Goal: Information Seeking & Learning: Check status

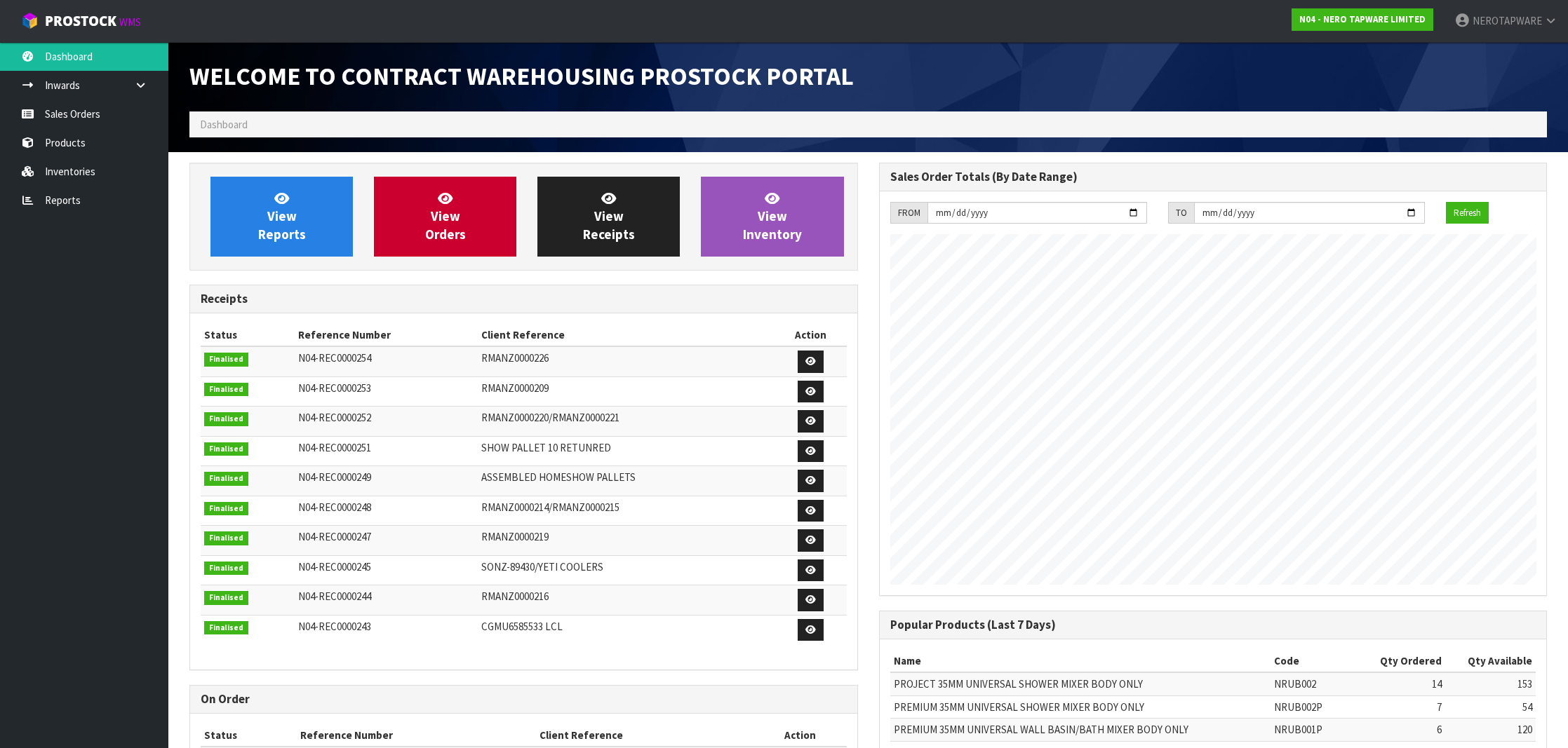
scroll to position [773, 689]
click at [83, 122] on link "Sales Orders" at bounding box center [84, 113] width 169 height 28
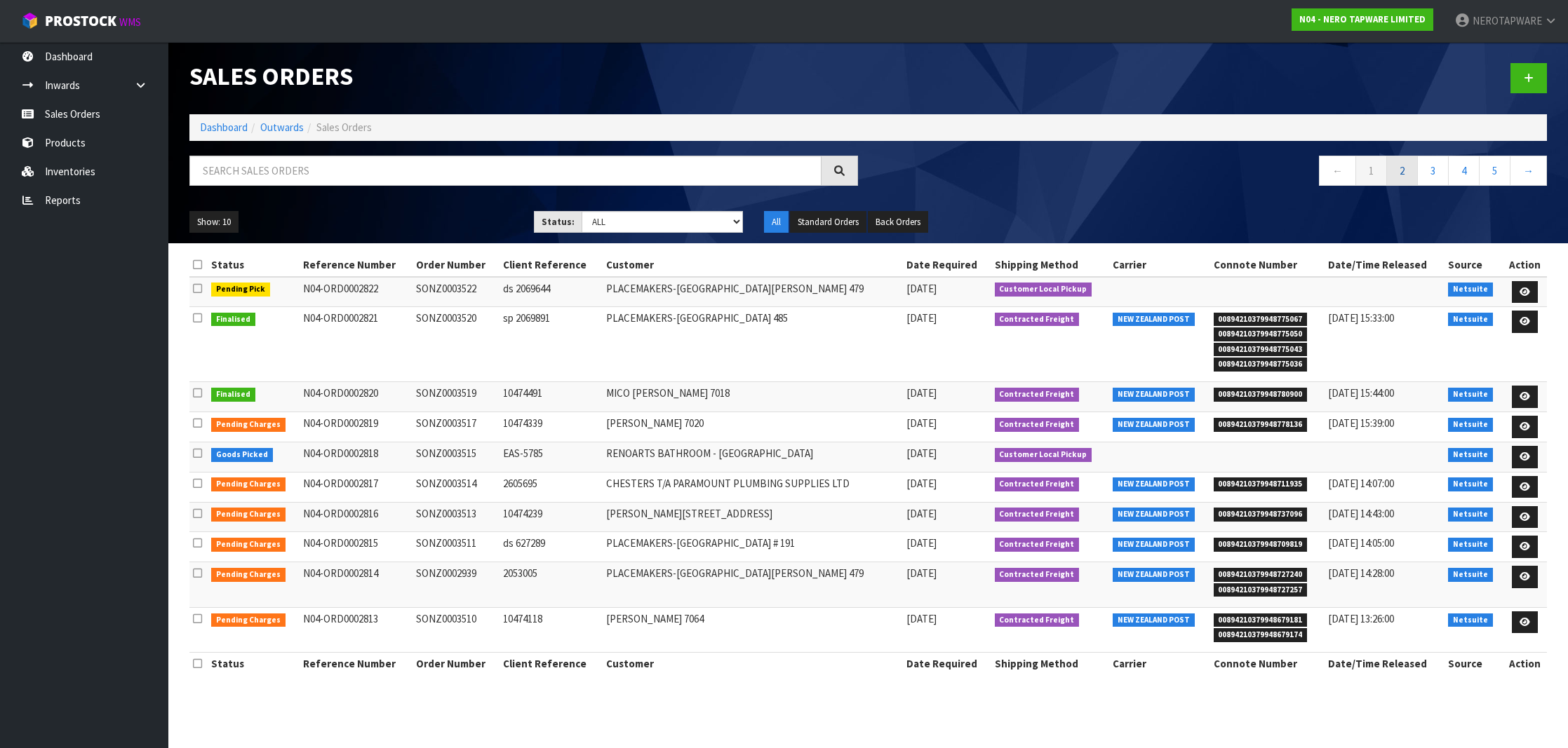
click at [1407, 178] on link "2" at bounding box center [1402, 170] width 32 height 30
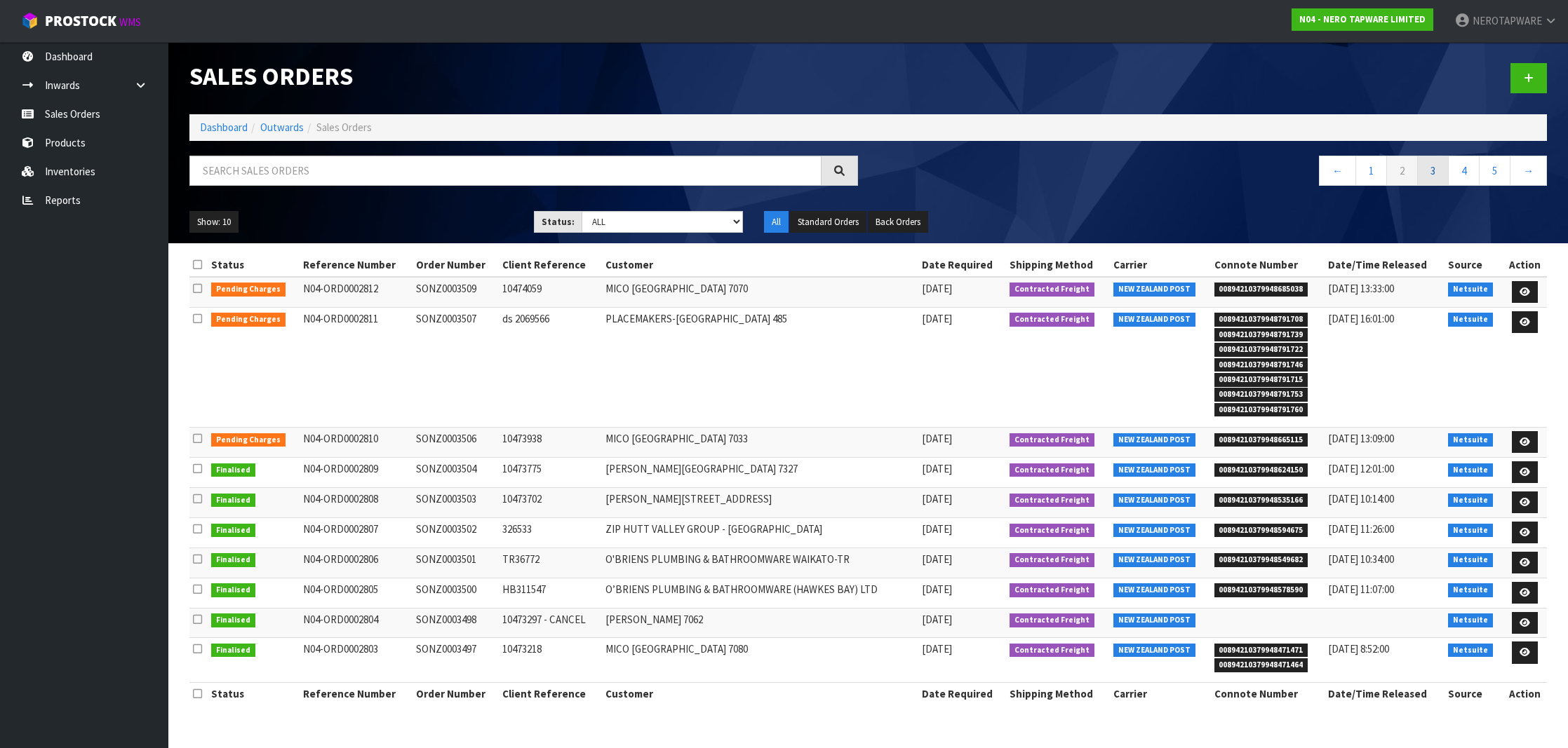
click at [1433, 176] on link "3" at bounding box center [1433, 170] width 32 height 30
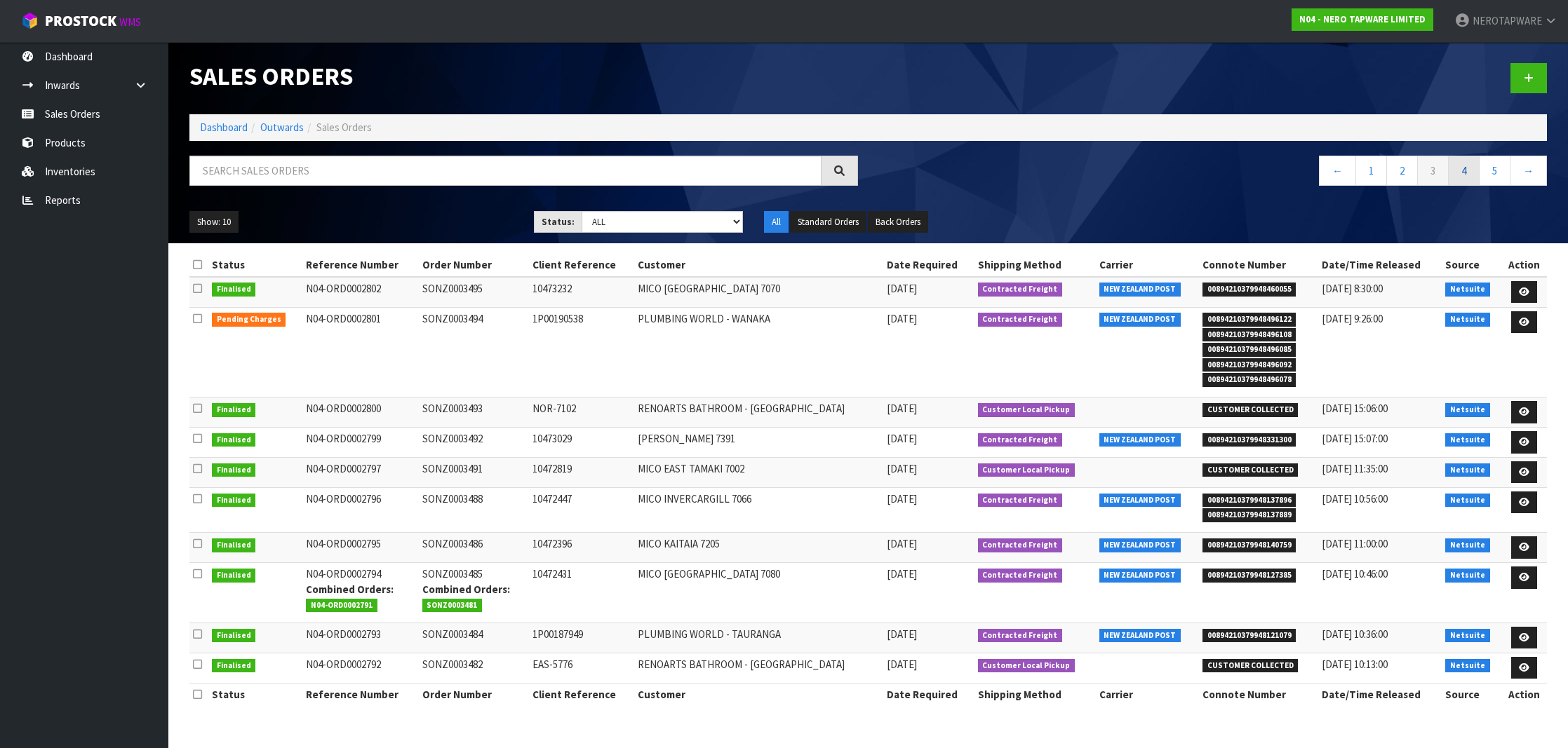
click at [1456, 175] on link "4" at bounding box center [1463, 170] width 32 height 30
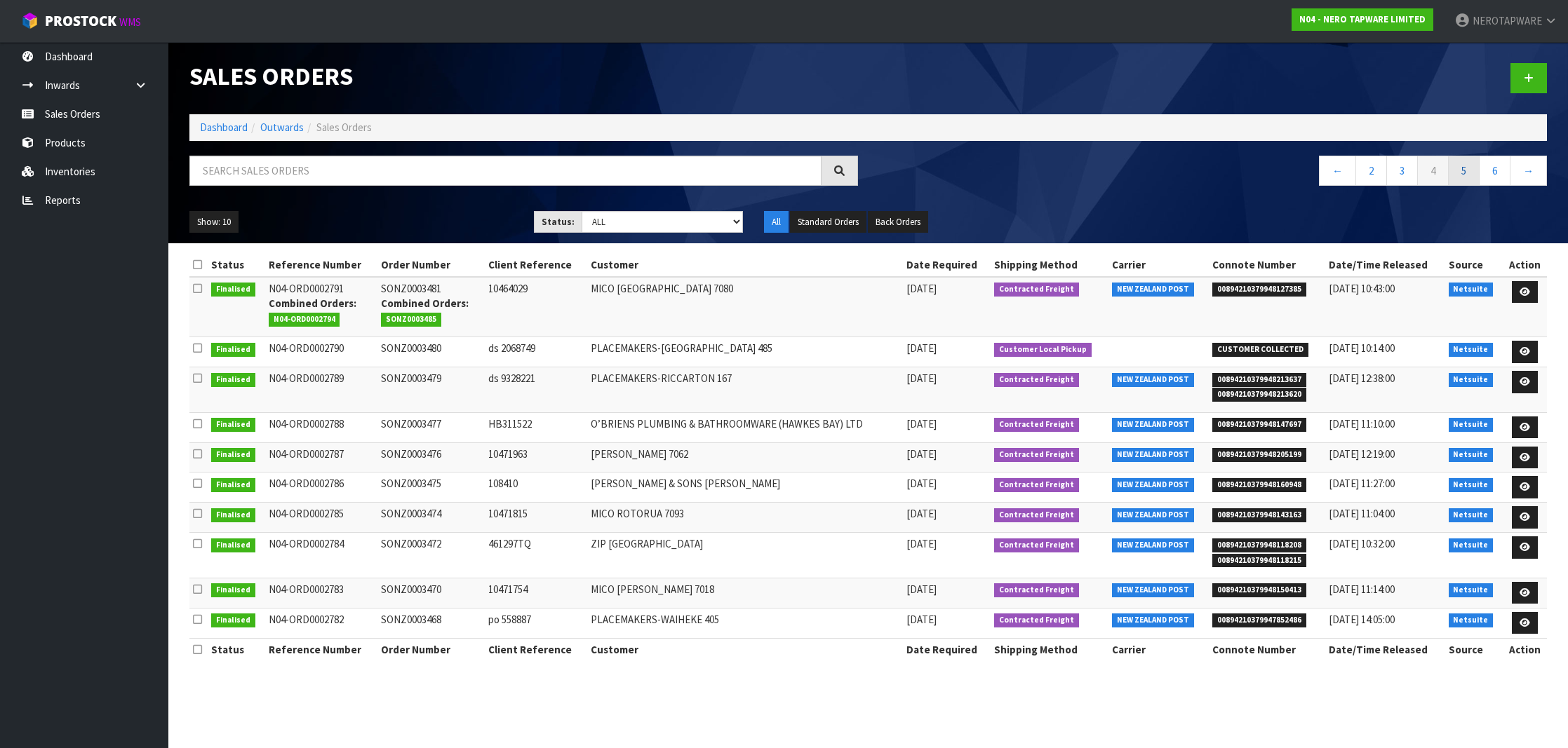
click at [1464, 177] on link "5" at bounding box center [1463, 170] width 32 height 30
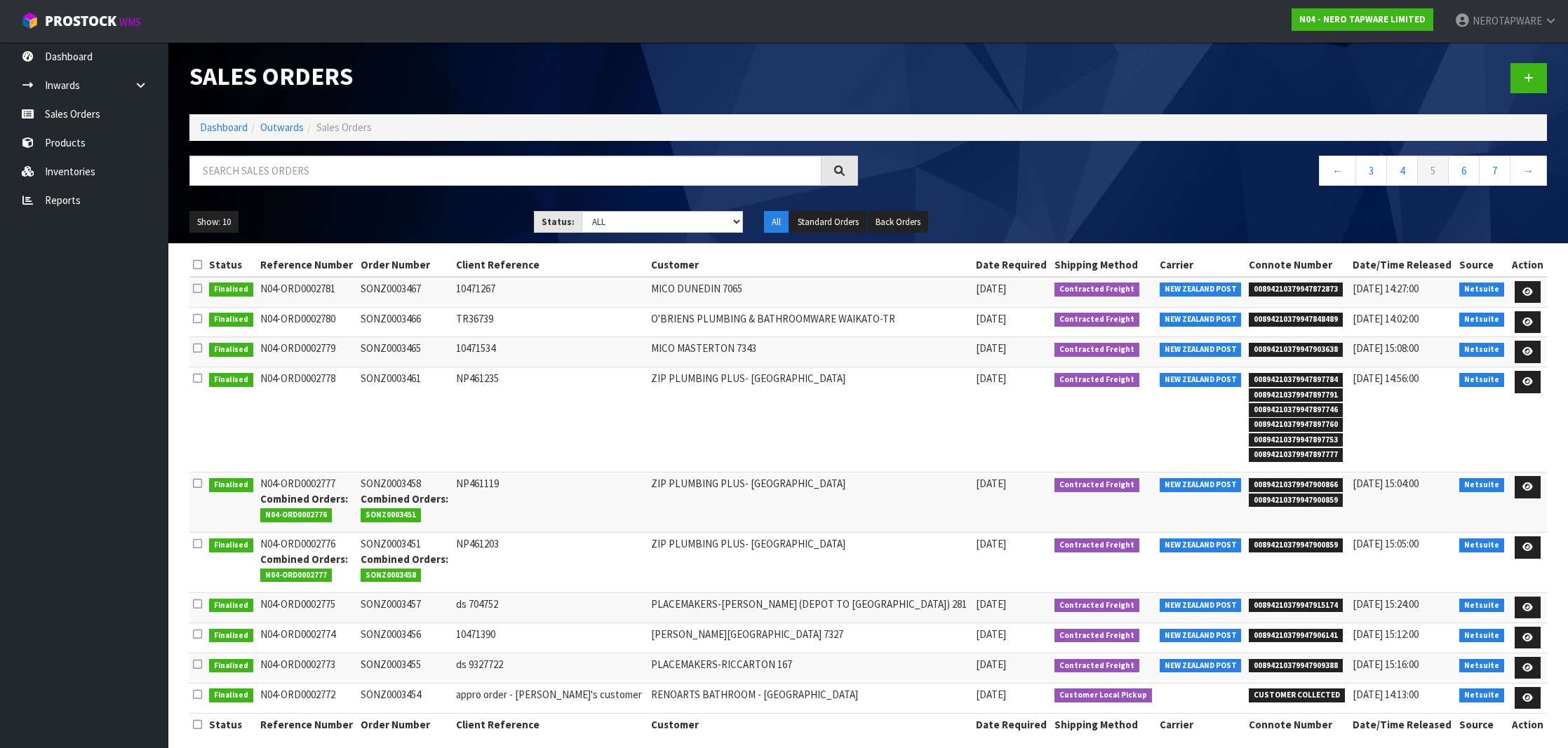
click at [1262, 289] on span "00894210379947872873" at bounding box center [1296, 289] width 94 height 14
copy span "00894210379947872873"
click at [1402, 178] on link "4" at bounding box center [1402, 170] width 32 height 30
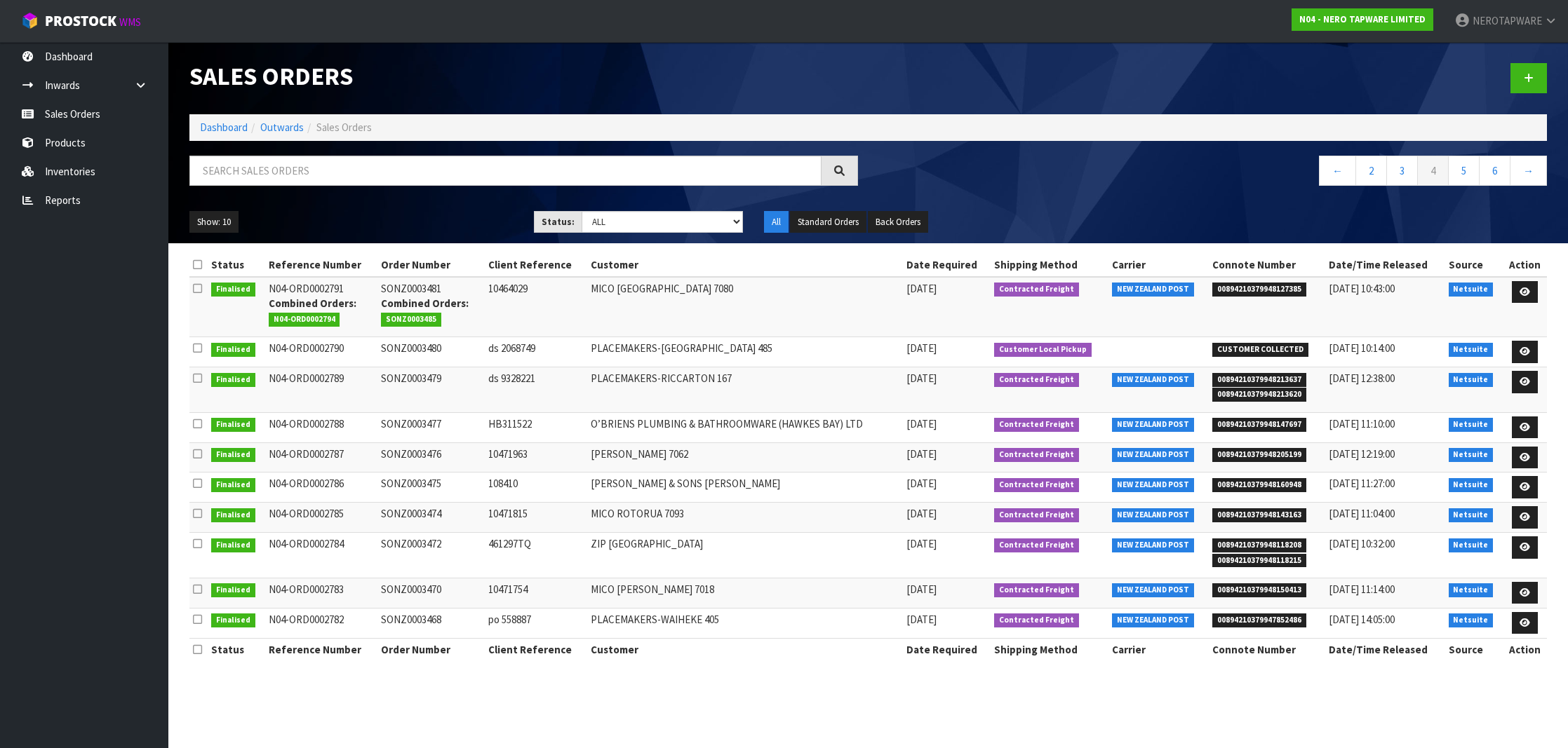
click at [1264, 616] on span "00894210379947852486" at bounding box center [1259, 620] width 94 height 14
copy span "00894210379947852486"
click at [402, 615] on td "SONZ0003468" at bounding box center [431, 622] width 107 height 30
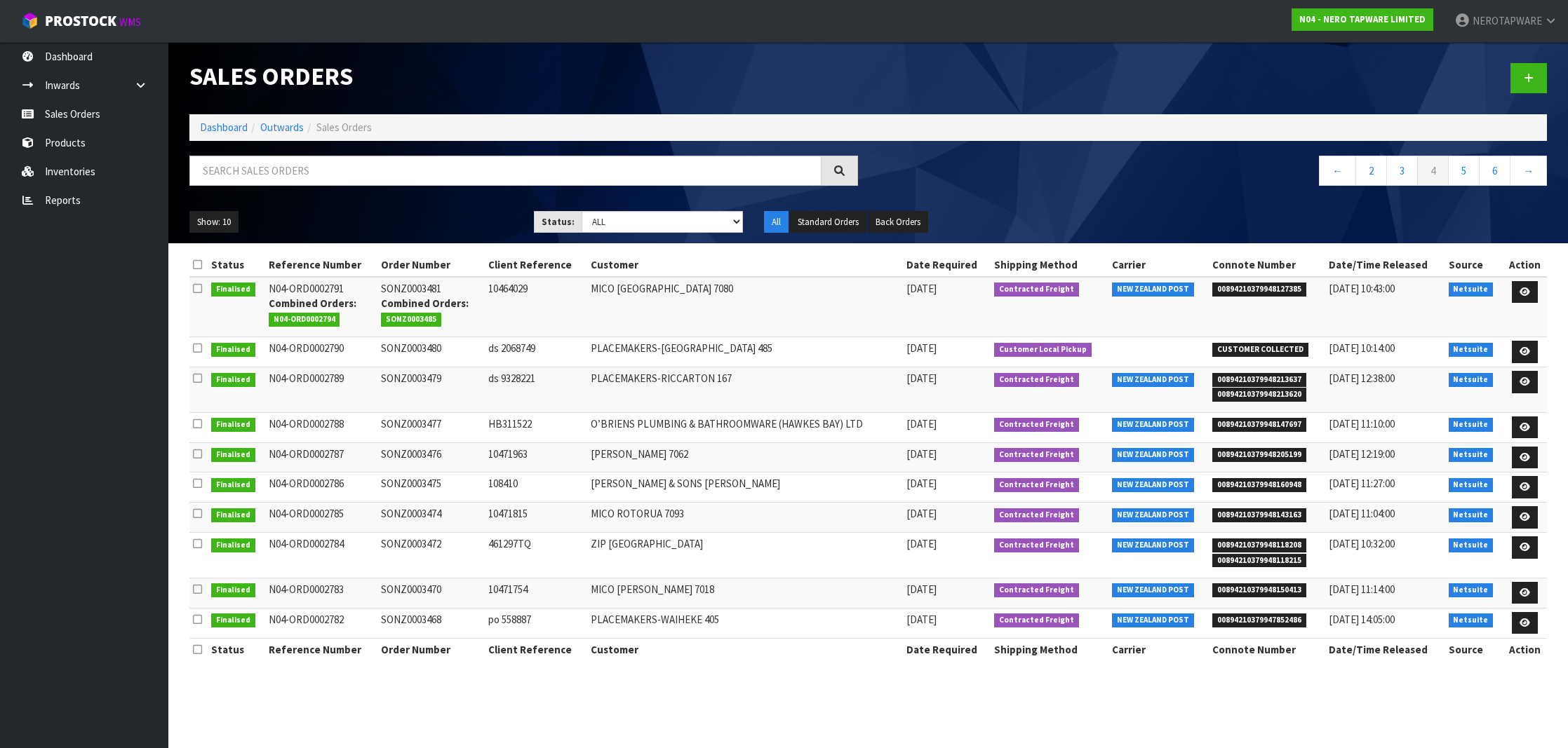
copy td "SONZ0003468"
click at [1457, 178] on link "5" at bounding box center [1463, 170] width 32 height 30
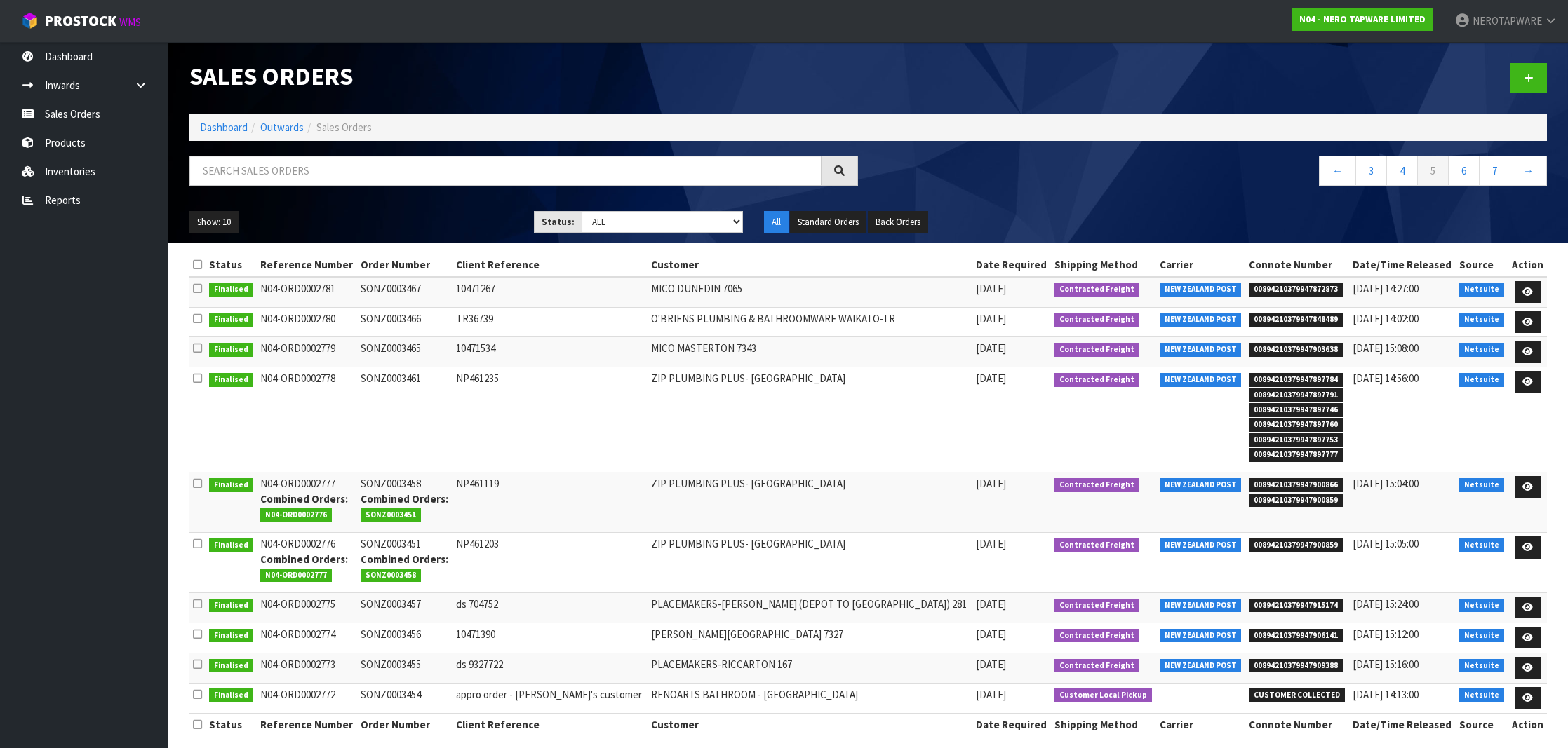
click at [1279, 287] on span "00894210379947872873" at bounding box center [1296, 289] width 94 height 14
copy span "00894210379947872873"
click at [421, 286] on td "SONZ0003467" at bounding box center [405, 292] width 96 height 30
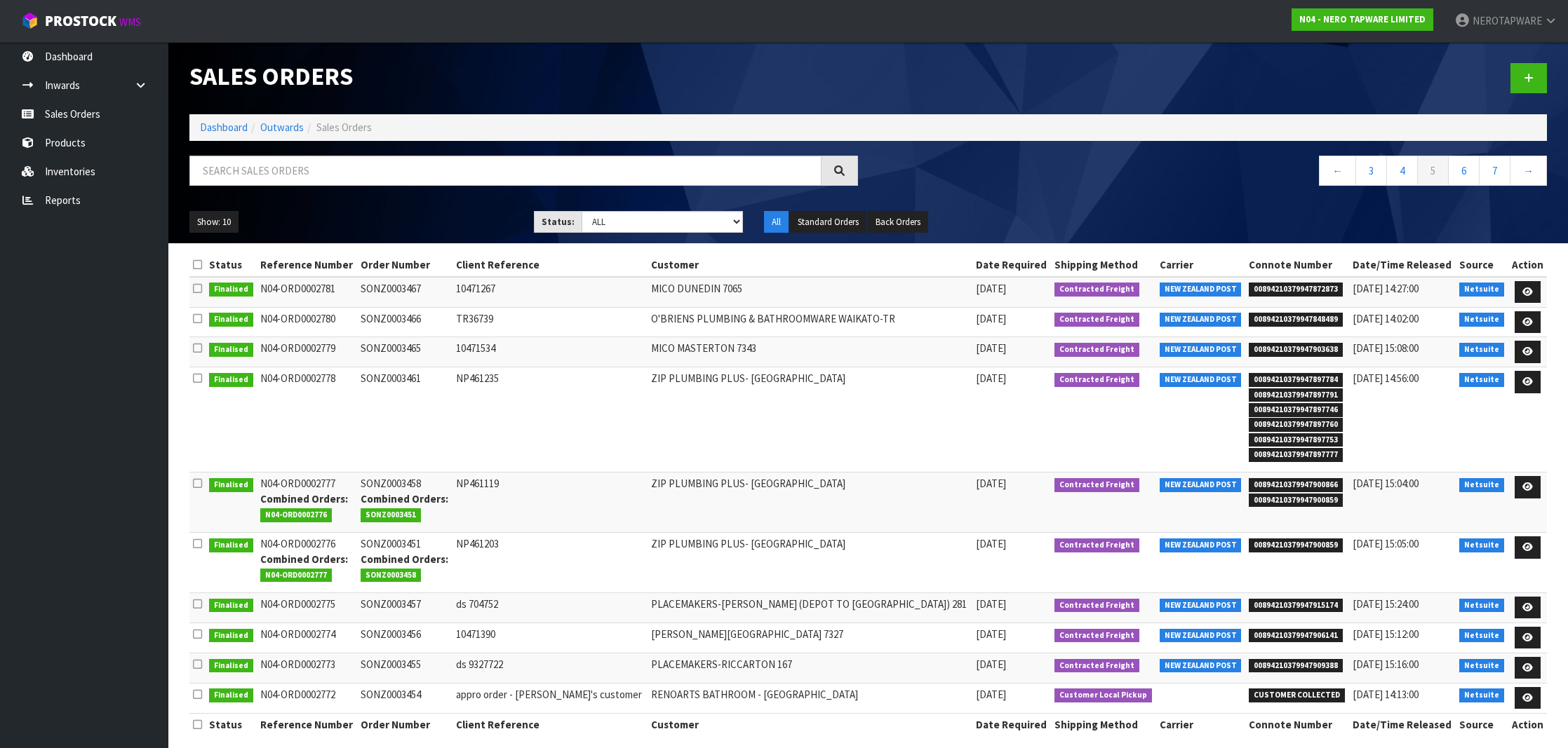
copy td "SONZ0003467"
click at [416, 285] on td "SONZ0003467" at bounding box center [405, 292] width 96 height 30
click at [1274, 320] on span "00894210379947848489" at bounding box center [1296, 319] width 94 height 14
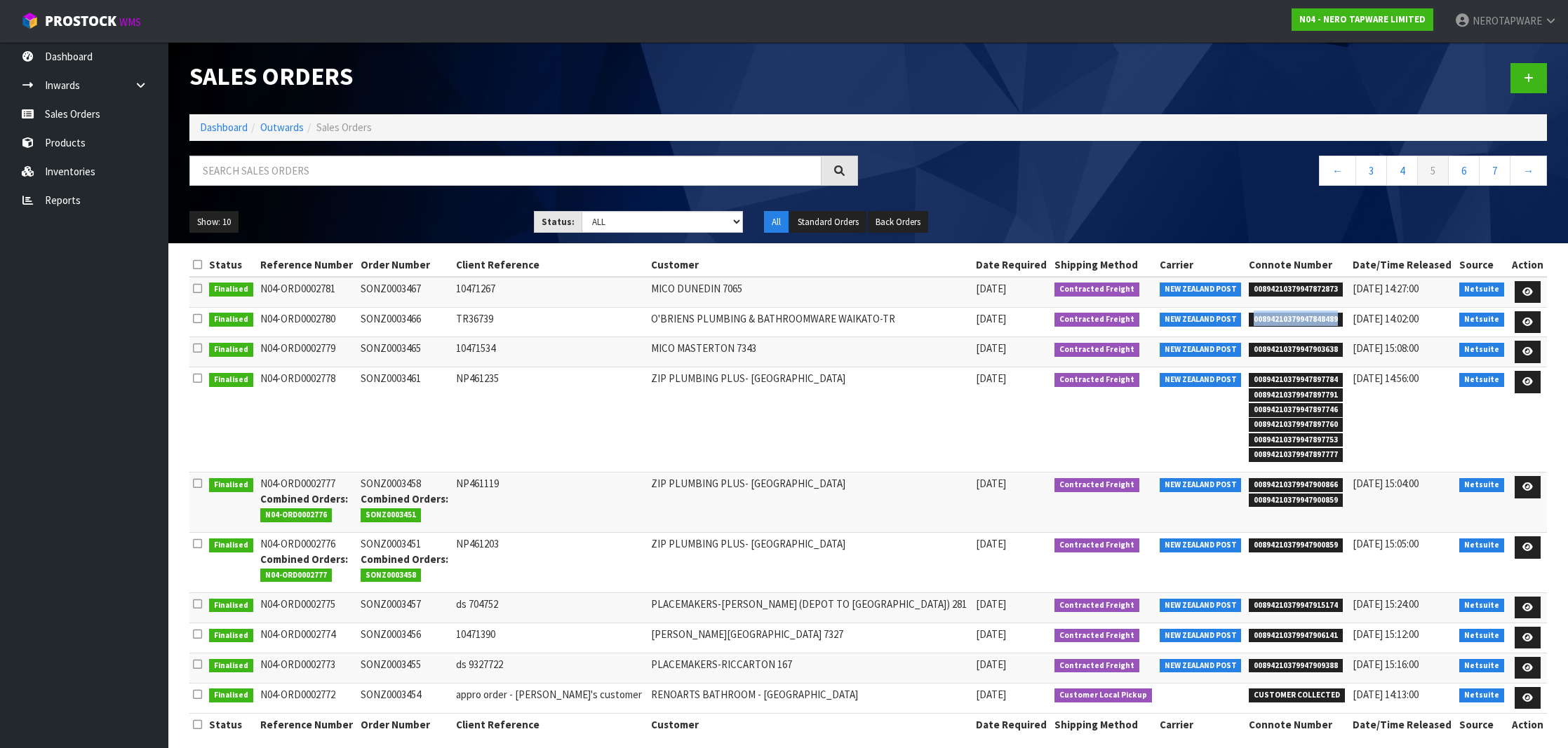
copy span "00894210379947848489"
click at [411, 312] on td "SONZ0003466" at bounding box center [405, 322] width 96 height 30
copy td "SONZ0003466"
click at [1280, 348] on span "00894210379947903638" at bounding box center [1296, 349] width 94 height 14
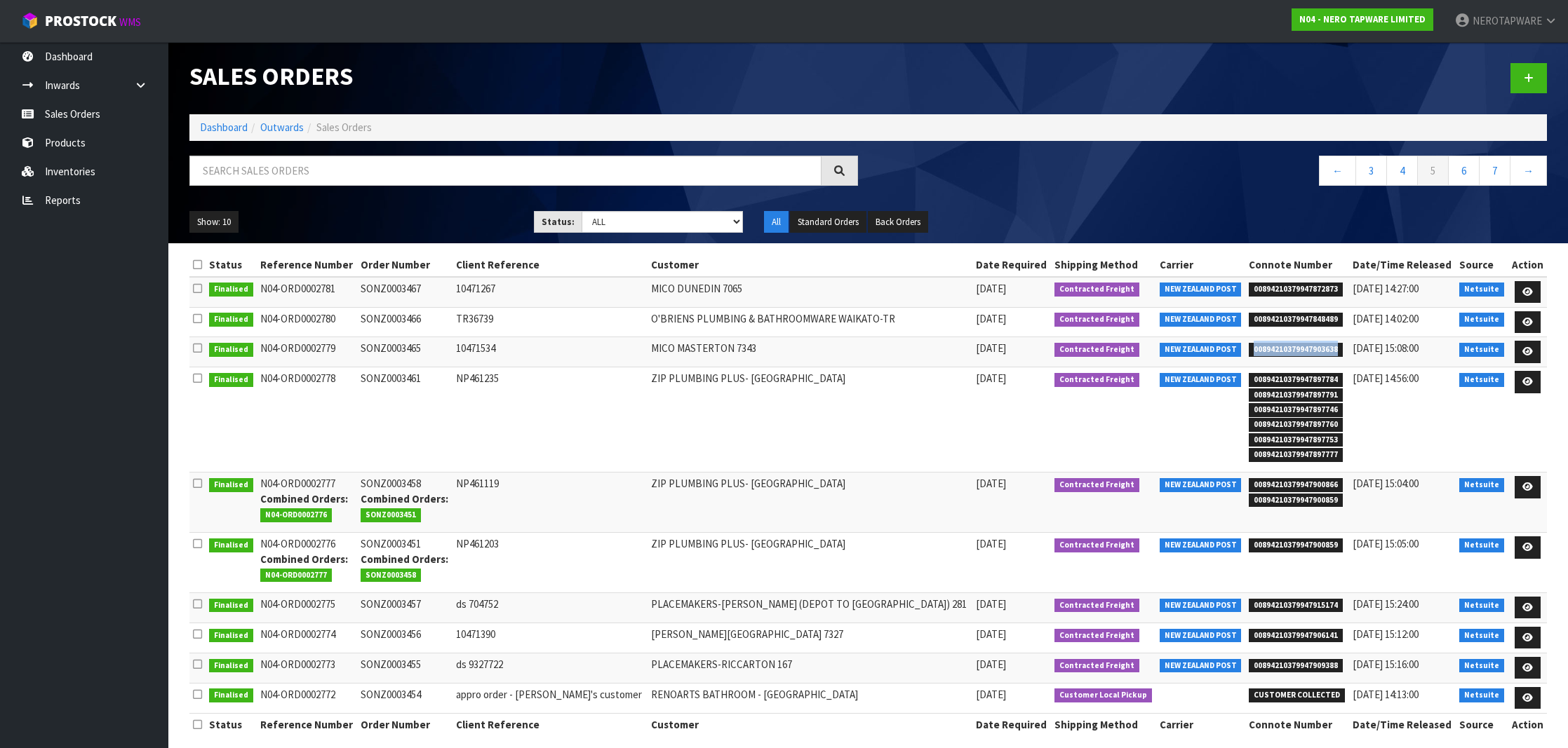
click at [1280, 348] on span "00894210379947903638" at bounding box center [1296, 349] width 94 height 14
copy span "00894210379947903638"
click at [415, 349] on td "SONZ0003465" at bounding box center [405, 352] width 96 height 30
copy td "SONZ0003465"
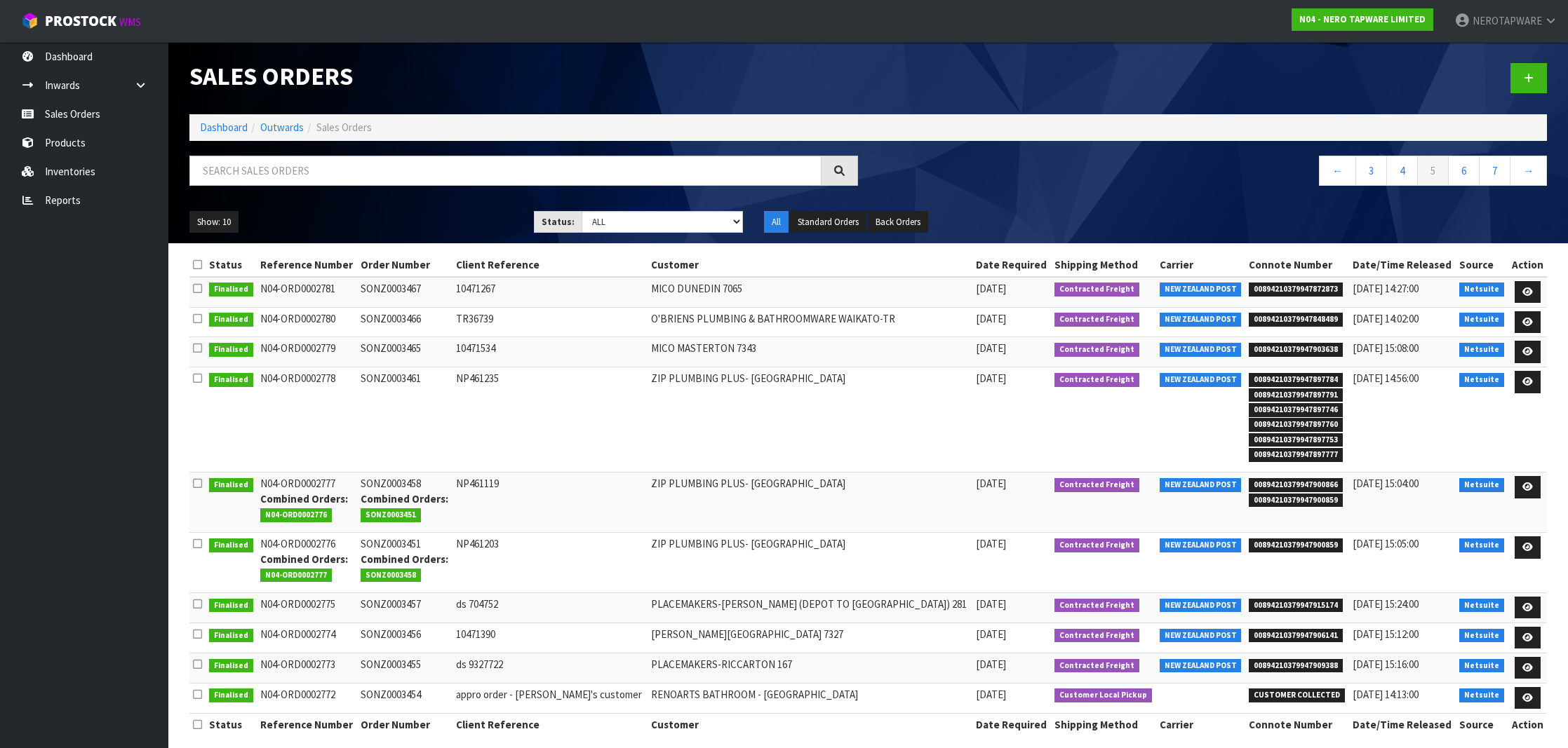
click at [424, 382] on td "SONZ0003461" at bounding box center [405, 420] width 96 height 105
copy td "SONZ0003461"
click at [409, 480] on td "SONZ0003458 Combined Orders: SONZ0003451" at bounding box center [405, 502] width 96 height 60
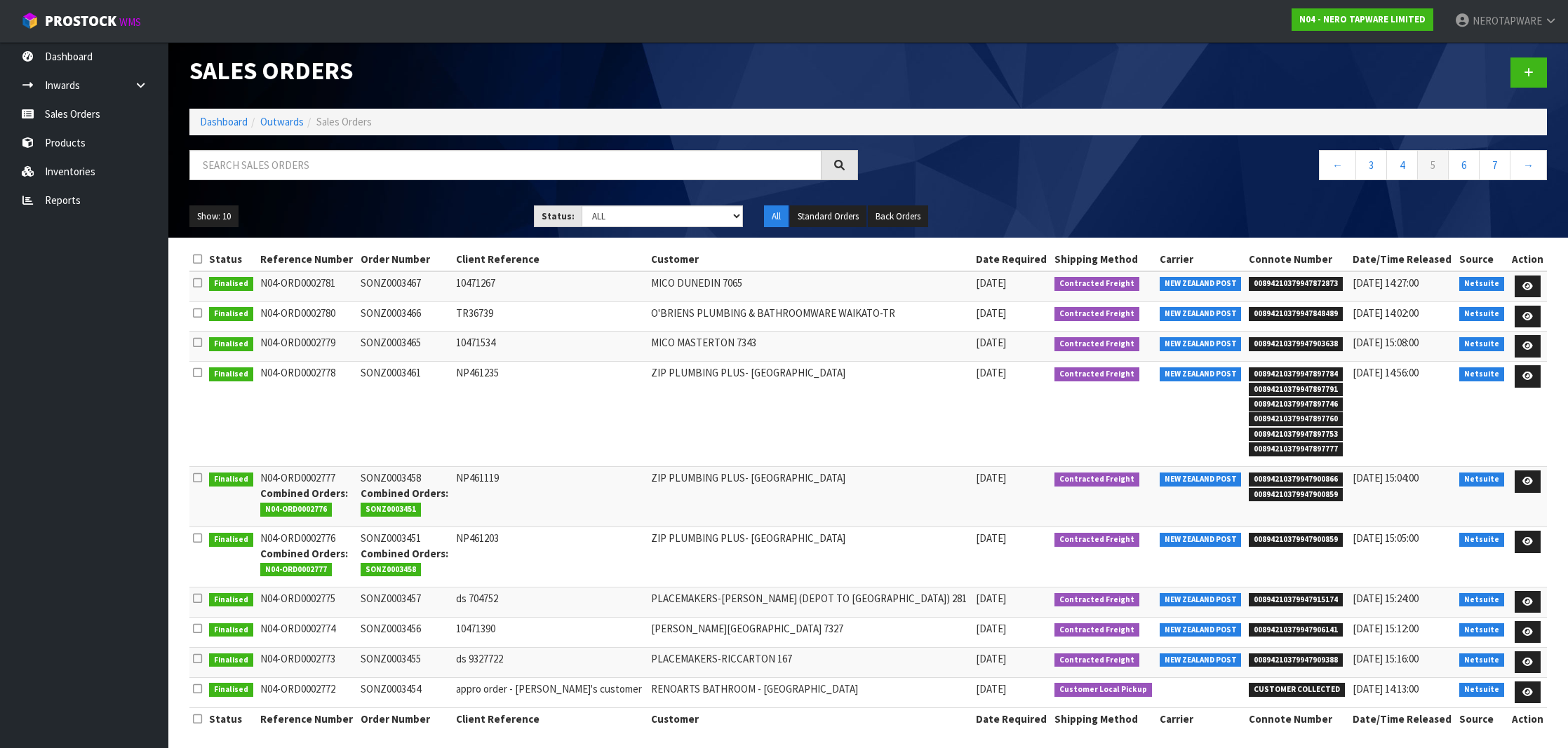
scroll to position [5, 0]
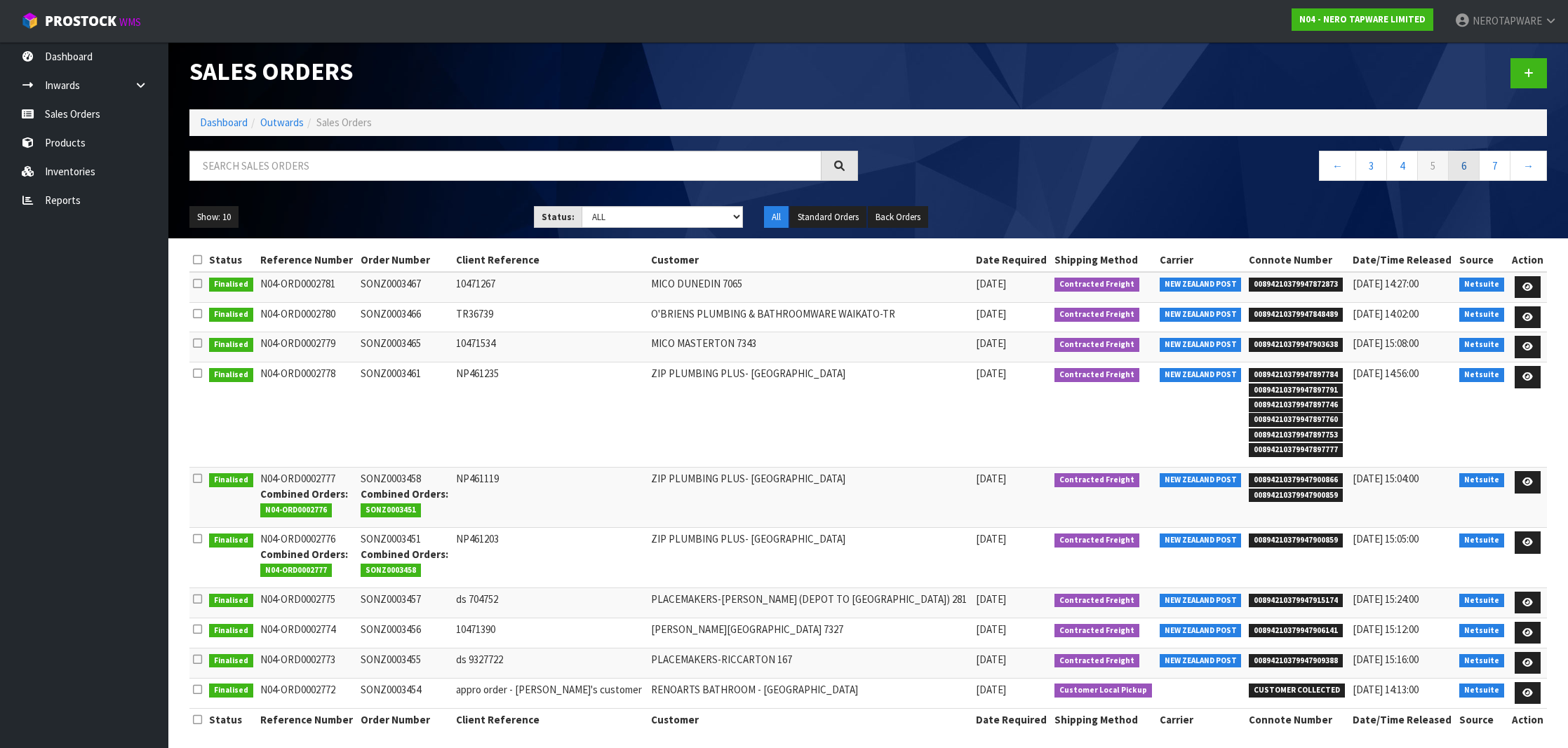
click at [1466, 167] on link "6" at bounding box center [1463, 165] width 32 height 30
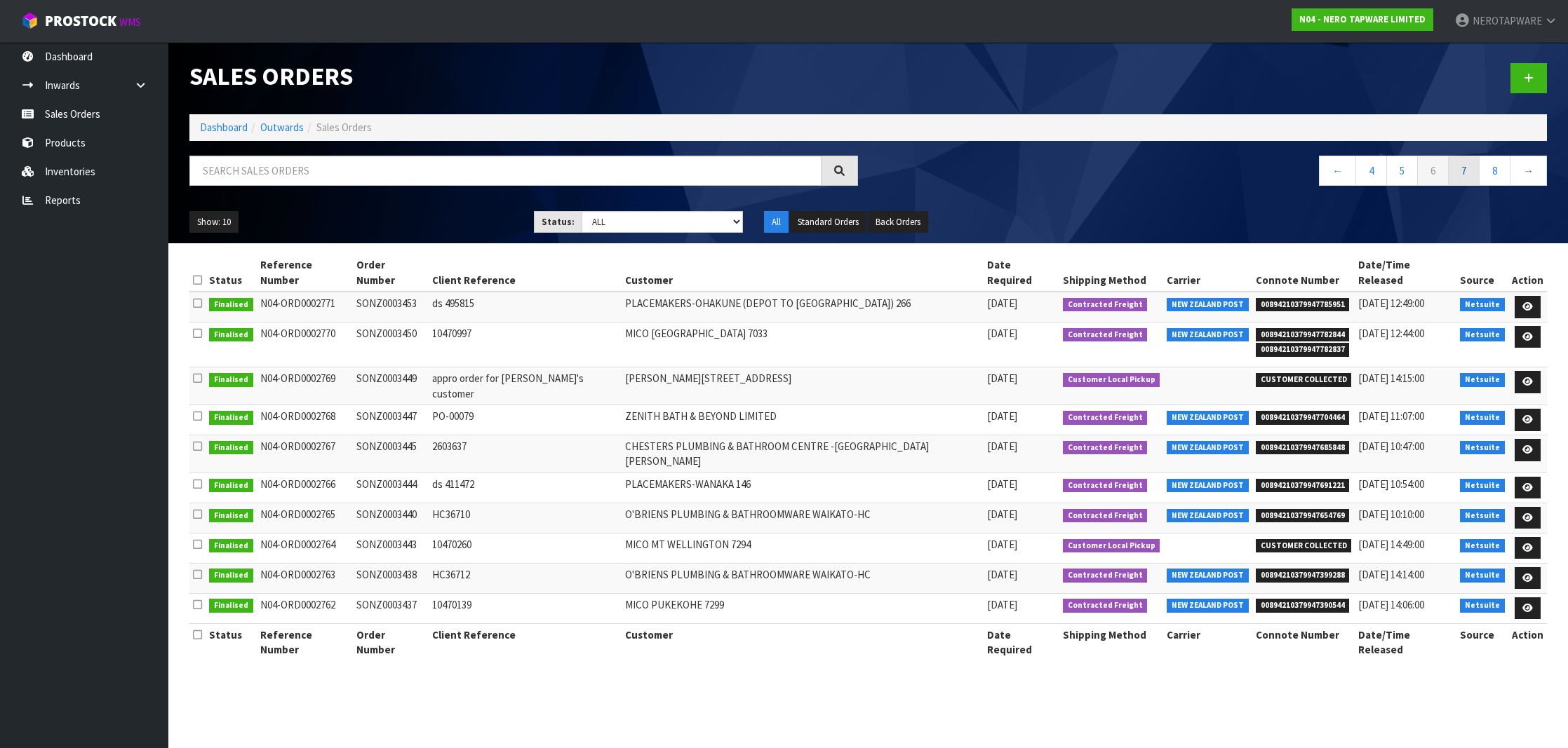
scroll to position [0, 0]
click at [1267, 569] on span "00894210379947399288" at bounding box center [1303, 575] width 94 height 14
click at [415, 563] on td "SONZ0003438" at bounding box center [390, 578] width 75 height 30
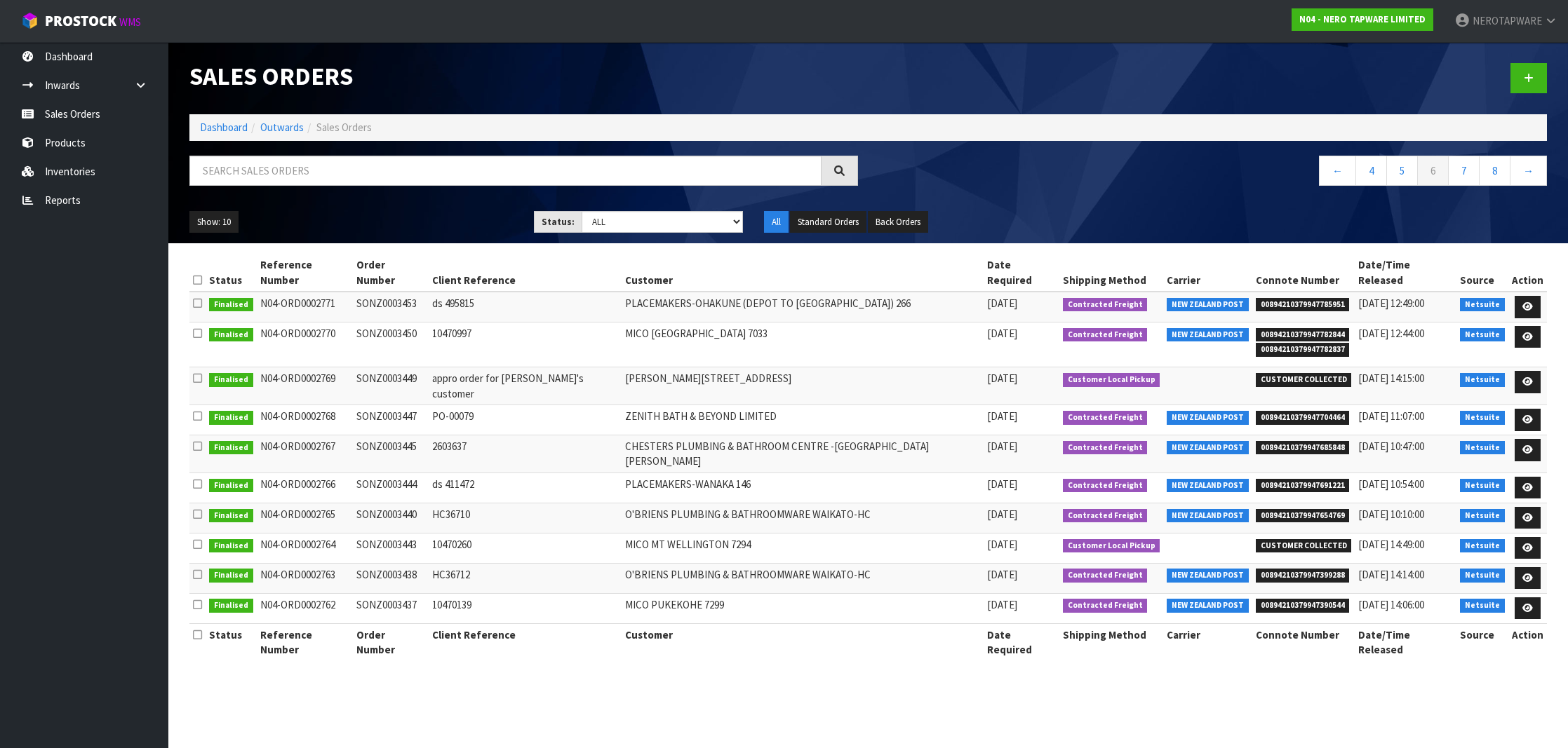
click at [1272, 569] on span "00894210379947399288" at bounding box center [1303, 575] width 94 height 14
click at [1281, 599] on span "00894210379947390544" at bounding box center [1303, 605] width 94 height 14
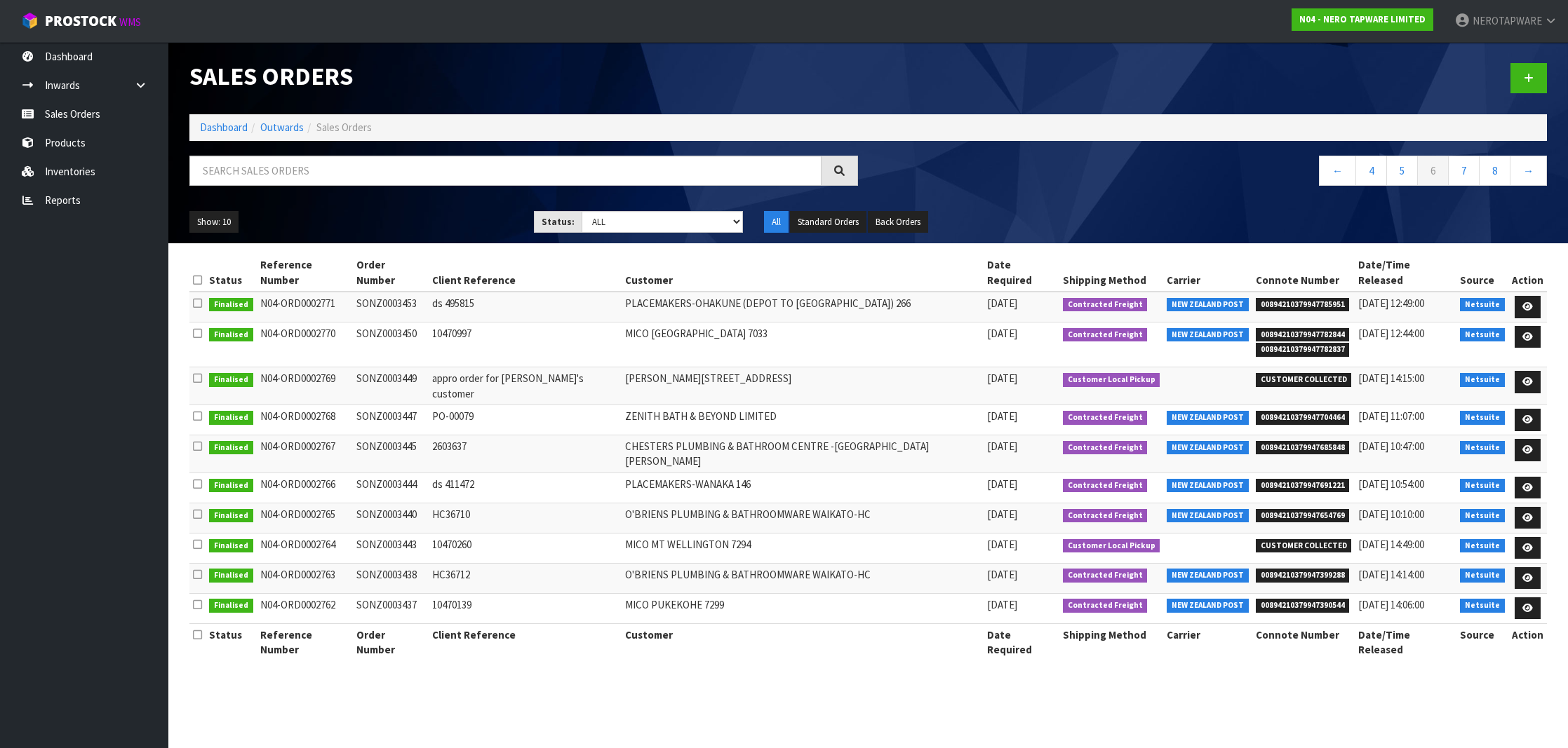
click at [405, 593] on td "SONZ0003437" at bounding box center [390, 608] width 75 height 30
click at [1468, 175] on link "7" at bounding box center [1463, 170] width 32 height 30
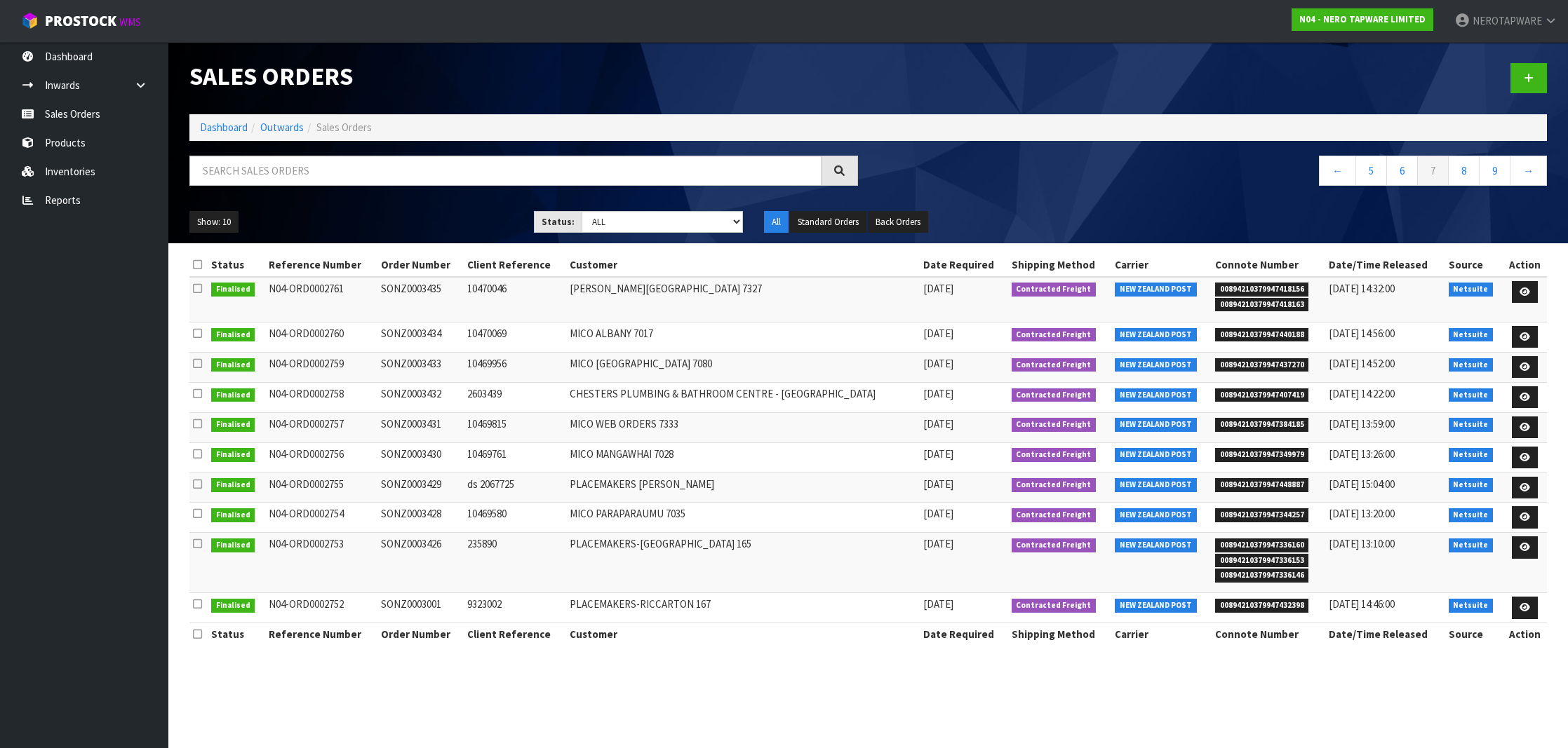
click at [1230, 285] on span "00894210379947418156" at bounding box center [1262, 289] width 94 height 14
click at [438, 289] on td "SONZ0003435" at bounding box center [420, 300] width 86 height 45
click at [1238, 330] on span "00894210379947440188" at bounding box center [1262, 335] width 94 height 14
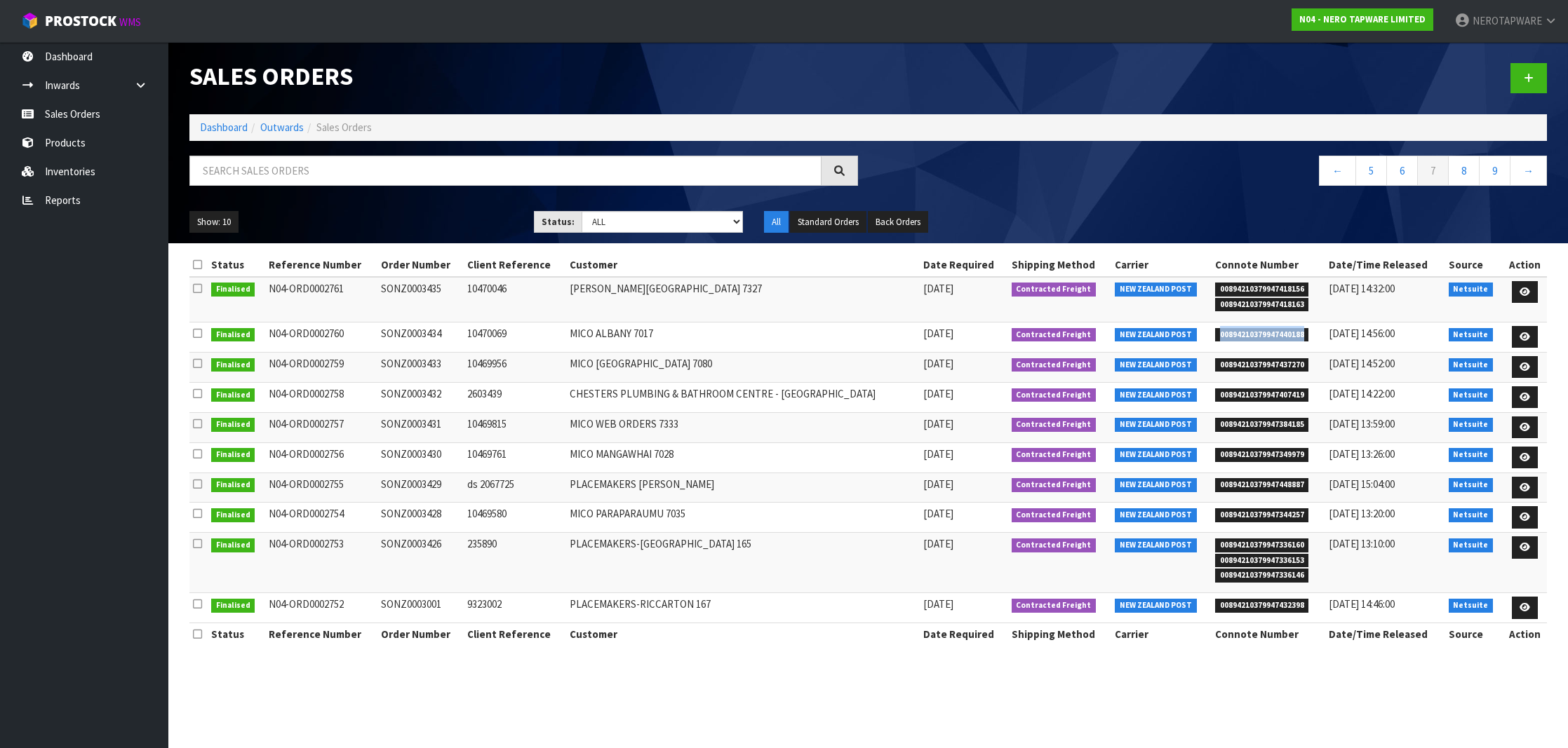
click at [1238, 330] on span "00894210379947440188" at bounding box center [1262, 335] width 94 height 14
click at [428, 330] on td "SONZ0003434" at bounding box center [420, 336] width 86 height 30
click at [431, 331] on td "SONZ0003434" at bounding box center [420, 336] width 86 height 30
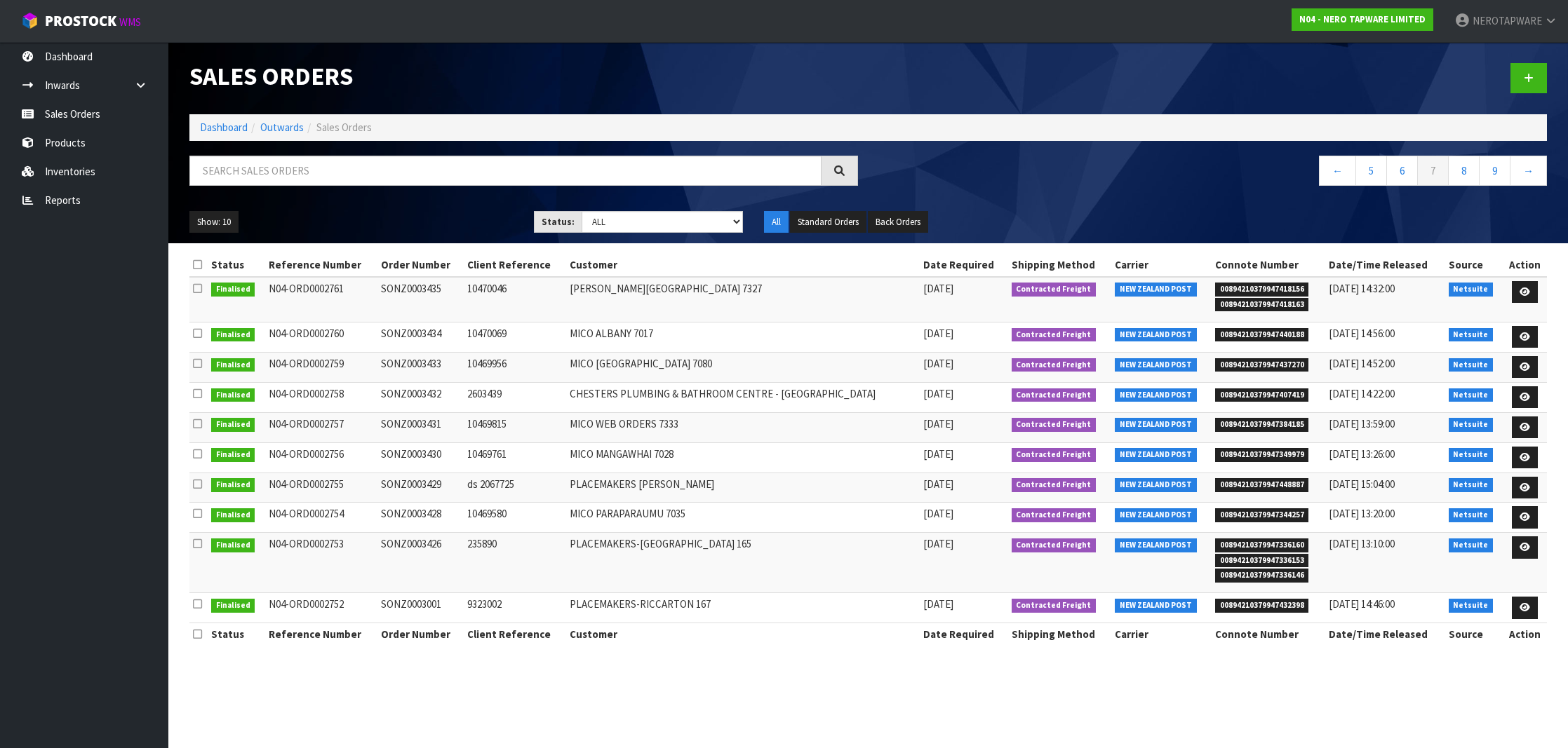
click at [1265, 364] on span "00894210379947437270" at bounding box center [1262, 365] width 94 height 14
click at [419, 357] on td "SONZ0003433" at bounding box center [420, 366] width 86 height 30
click at [280, 3] on nav "Toggle navigation ProStock WMS N04 - NERO TAPWARE LIMITED NEROTAPWARE Logout" at bounding box center [784, 21] width 1568 height 43
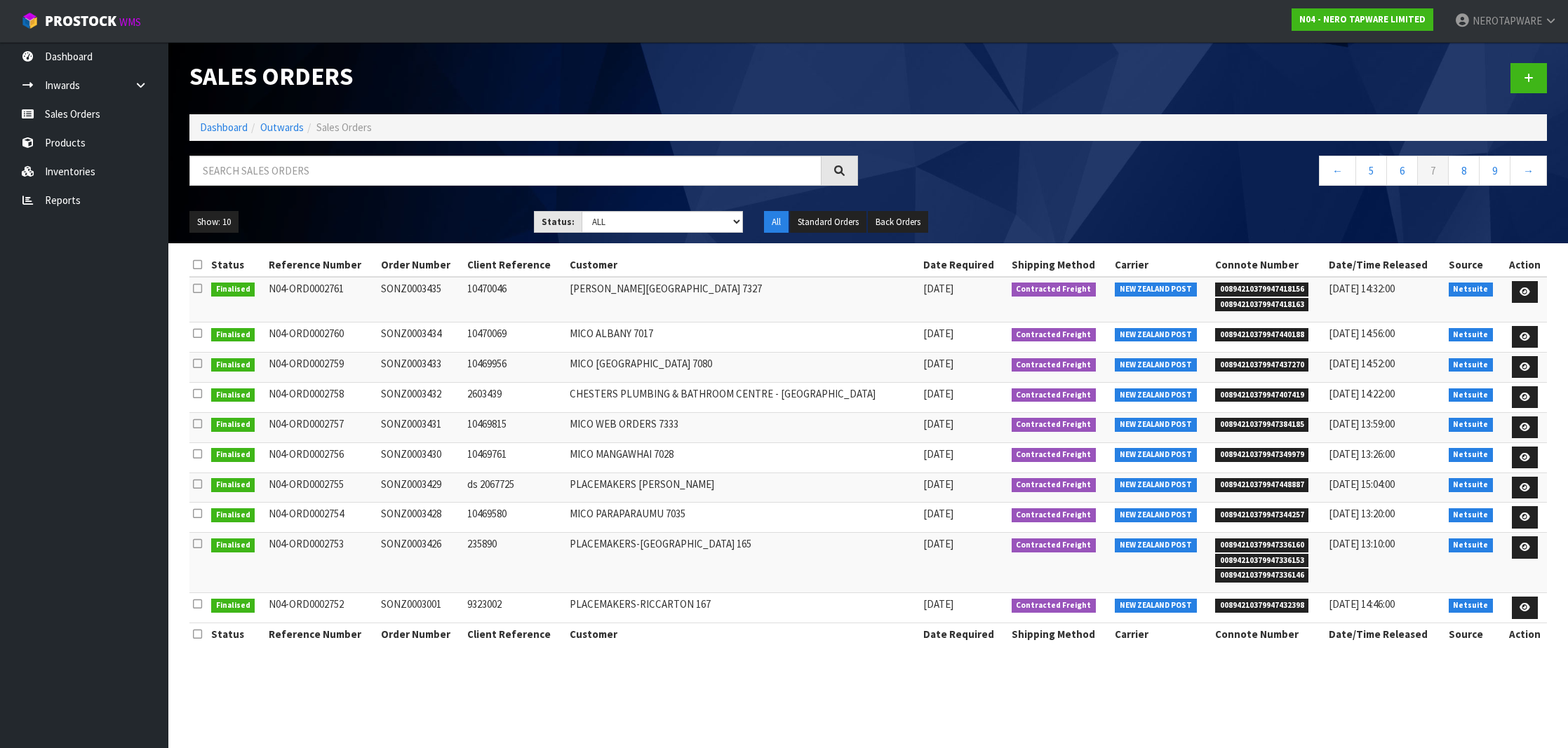
click at [1267, 388] on span "00894210379947407419" at bounding box center [1262, 395] width 94 height 14
click at [422, 391] on td "SONZ0003432" at bounding box center [420, 397] width 86 height 30
click at [1262, 424] on span "00894210379947384185" at bounding box center [1262, 425] width 94 height 14
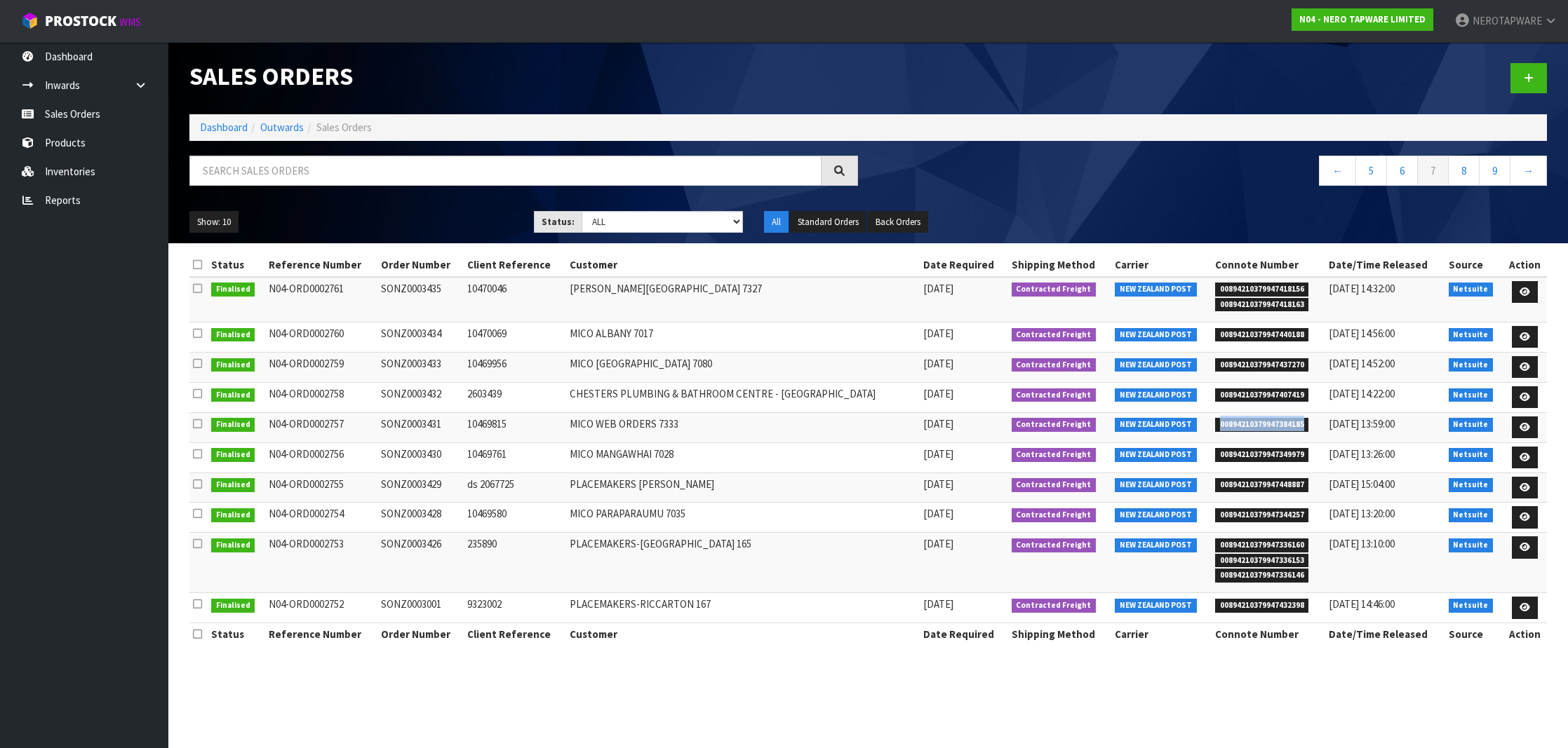
click at [1262, 424] on span "00894210379947384185" at bounding box center [1262, 425] width 94 height 14
click at [1271, 452] on span "00894210379947349979" at bounding box center [1262, 455] width 94 height 14
click at [431, 454] on td "SONZ0003430" at bounding box center [420, 457] width 86 height 30
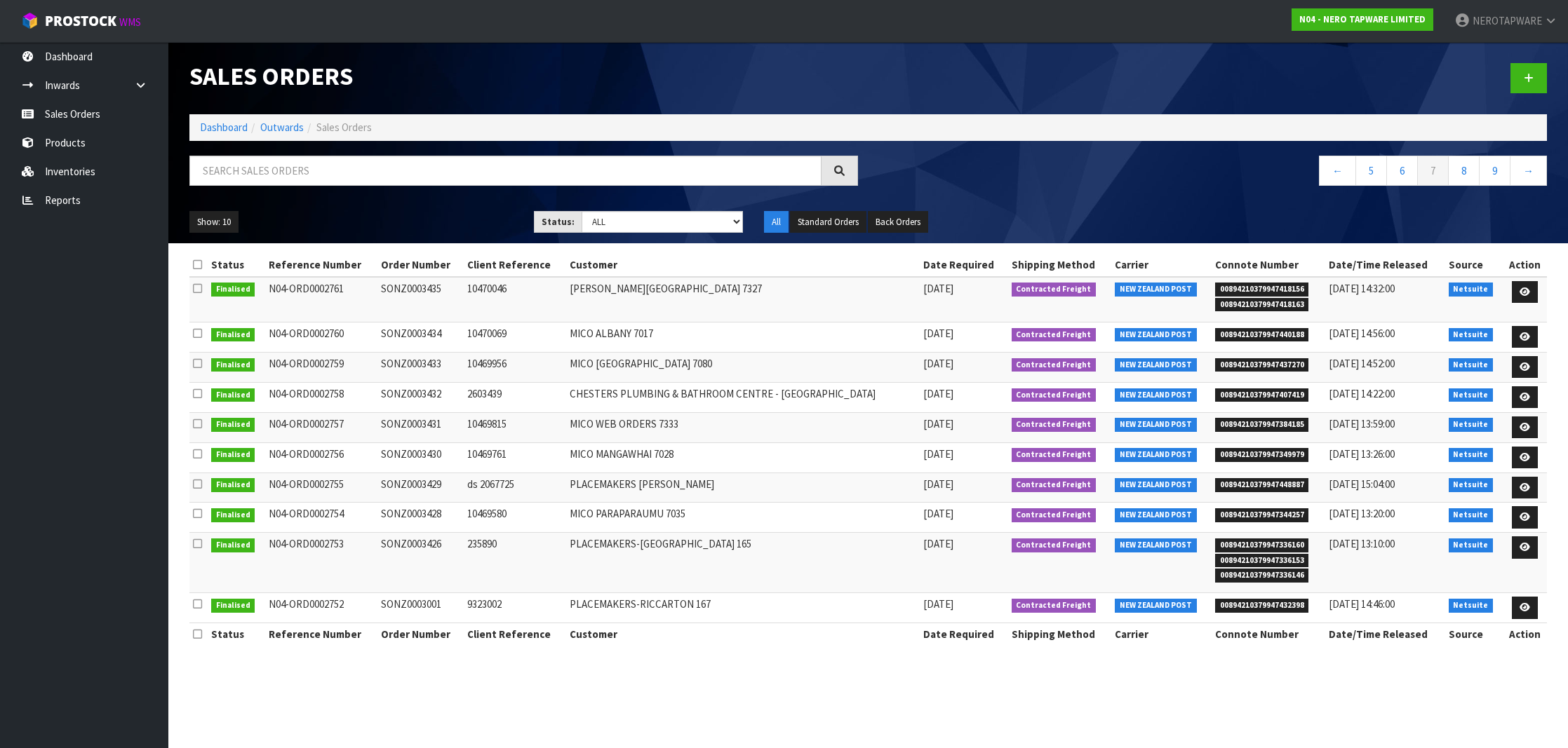
click at [1272, 480] on span "00894210379947448887" at bounding box center [1262, 485] width 94 height 14
click at [430, 486] on td "SONZ0003429" at bounding box center [420, 487] width 86 height 30
click at [1260, 513] on span "00894210379947344257" at bounding box center [1262, 515] width 94 height 14
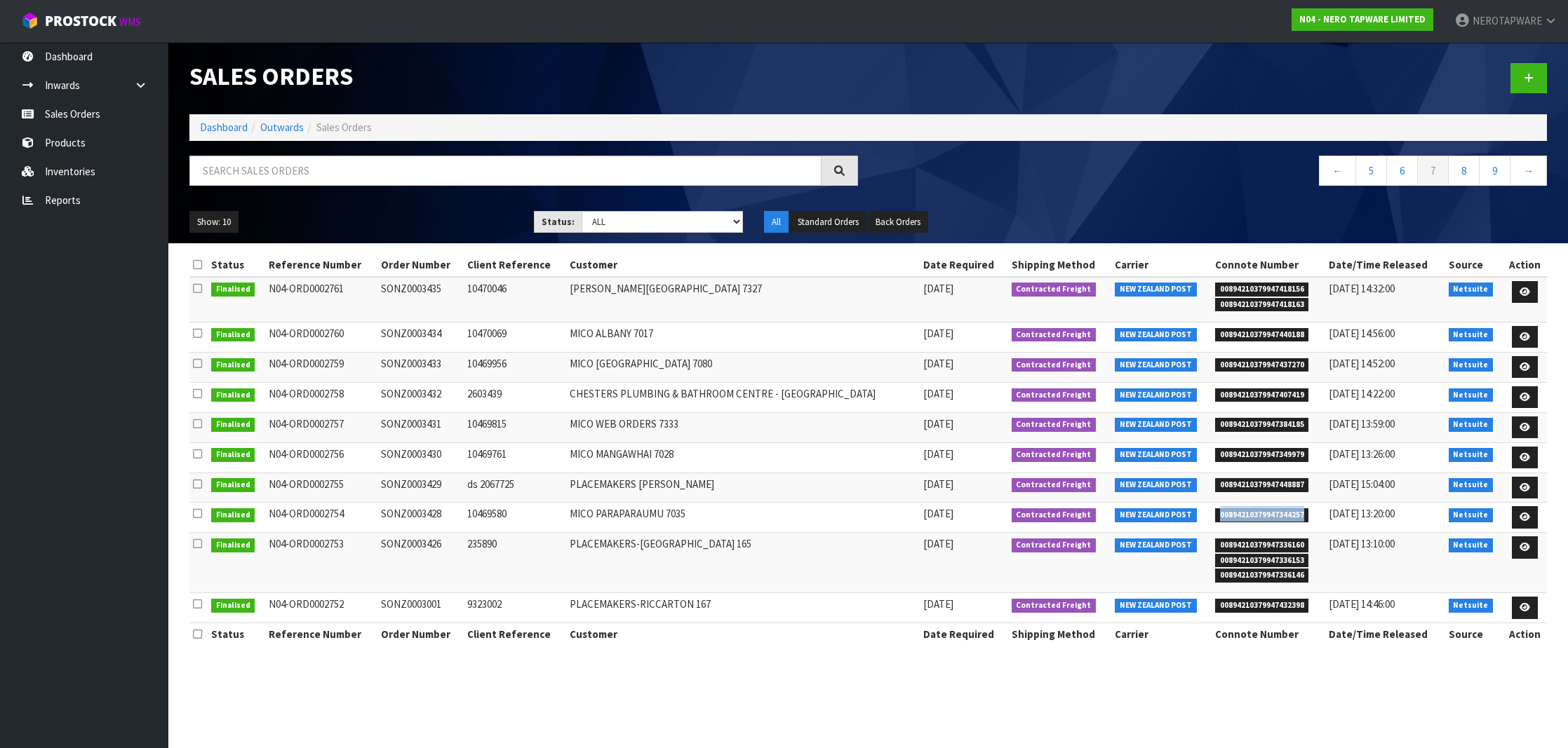
click at [1260, 513] on span "00894210379947344257" at bounding box center [1262, 515] width 94 height 14
click at [419, 511] on td "SONZ0003428" at bounding box center [420, 517] width 86 height 30
click at [1231, 539] on span "00894210379947336160" at bounding box center [1262, 545] width 94 height 14
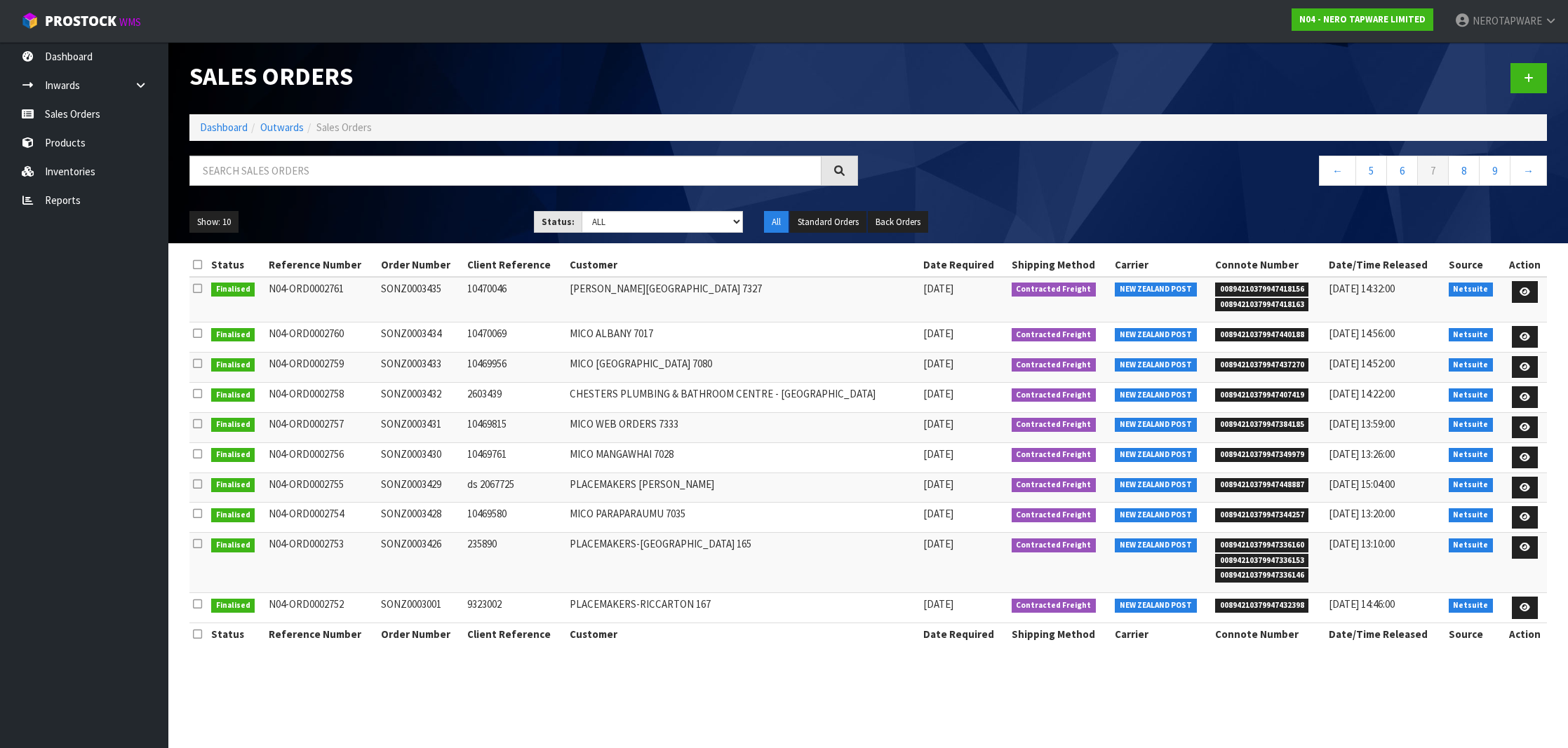
click at [421, 538] on td "SONZ0003426" at bounding box center [420, 563] width 86 height 60
click at [444, 540] on td "SONZ0003426" at bounding box center [420, 563] width 86 height 60
click at [1264, 599] on span "00894210379947432398" at bounding box center [1262, 605] width 94 height 14
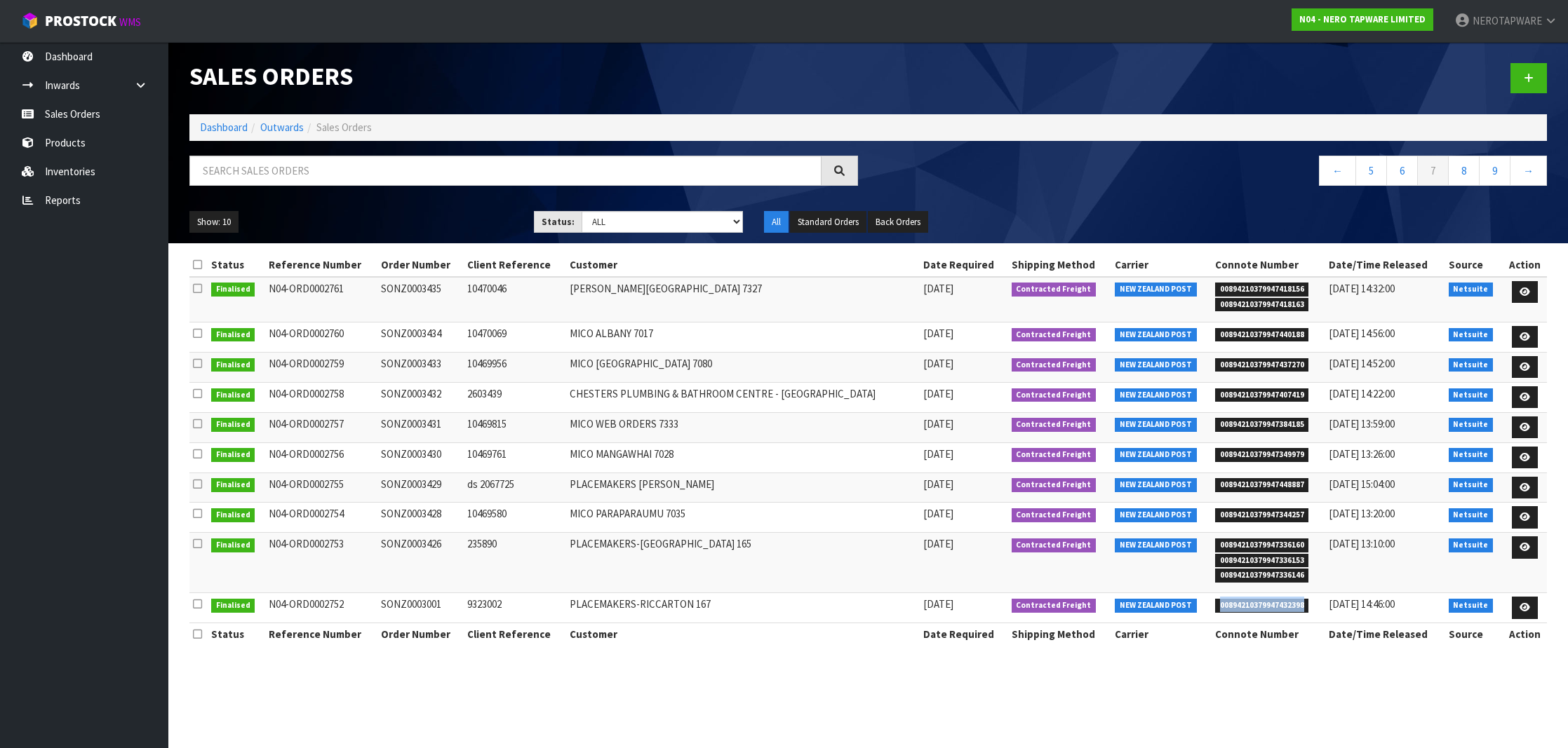
click at [1264, 599] on span "00894210379947432398" at bounding box center [1262, 605] width 94 height 14
click at [439, 601] on td "SONZ0003001" at bounding box center [420, 608] width 86 height 30
click at [1462, 173] on link "8" at bounding box center [1463, 170] width 32 height 30
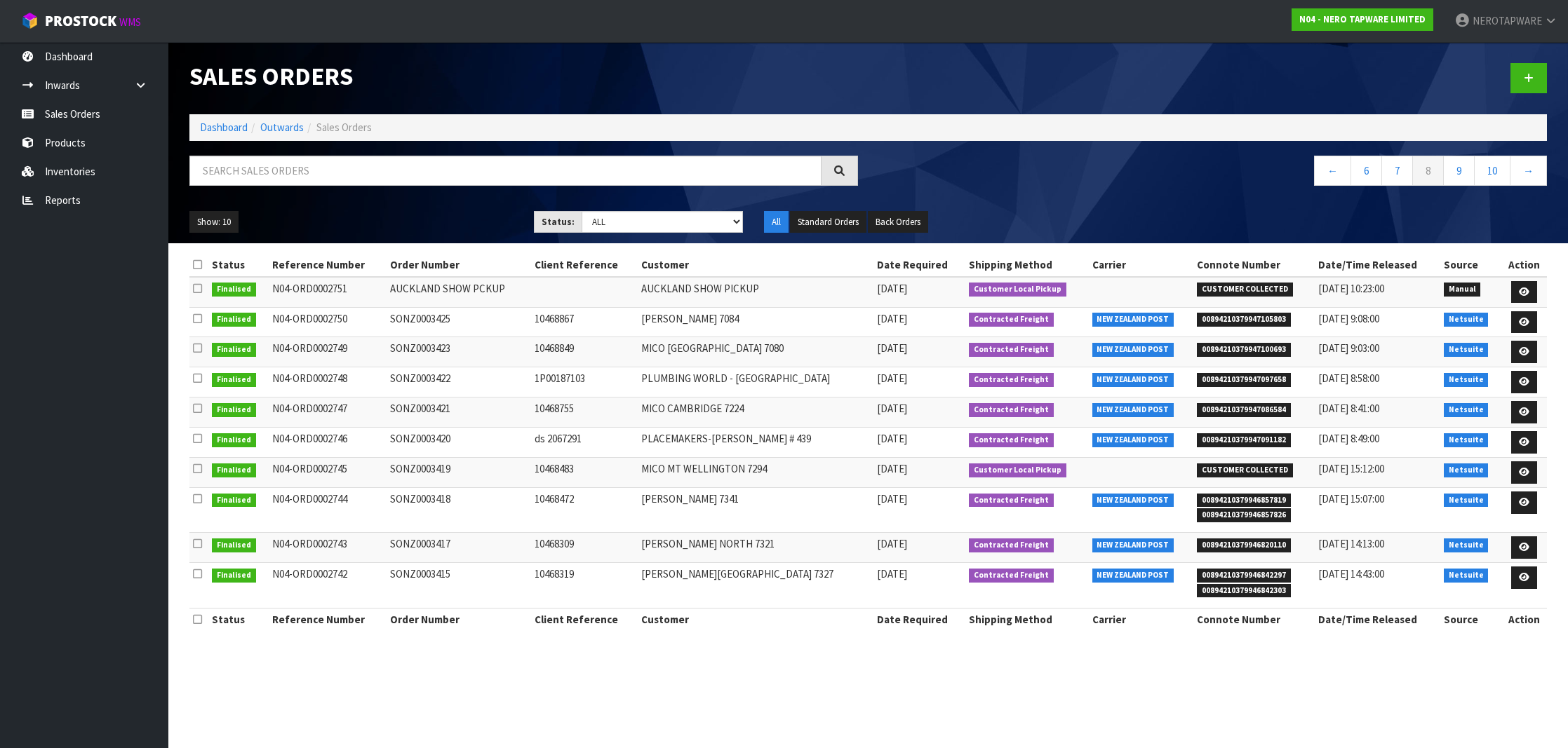
click at [1247, 318] on span "00894210379947105803" at bounding box center [1244, 319] width 94 height 14
click at [428, 315] on td "SONZ0003425" at bounding box center [459, 322] width 144 height 30
click at [1323, 169] on link "←" at bounding box center [1332, 170] width 37 height 30
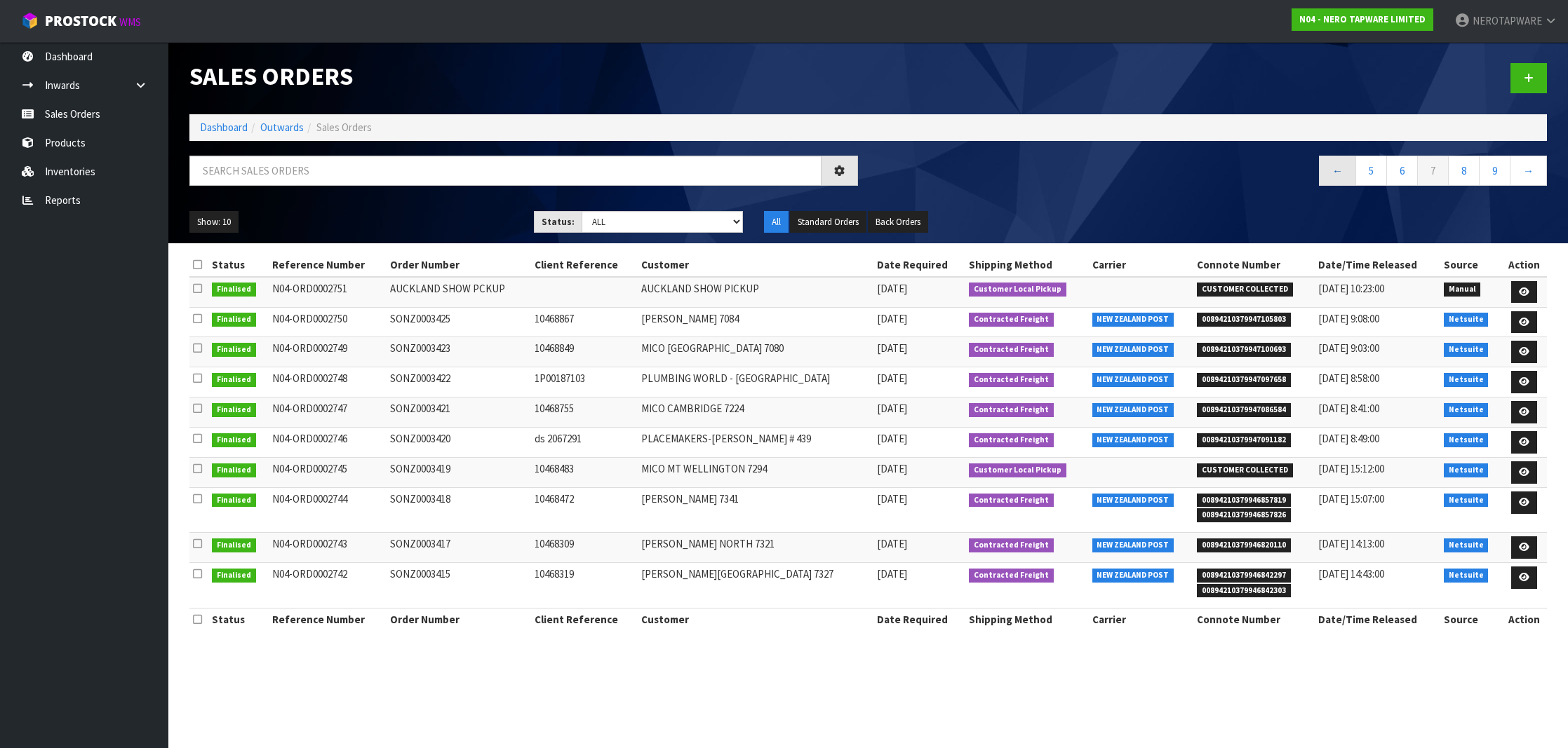
click at [1335, 173] on link "←" at bounding box center [1338, 170] width 37 height 30
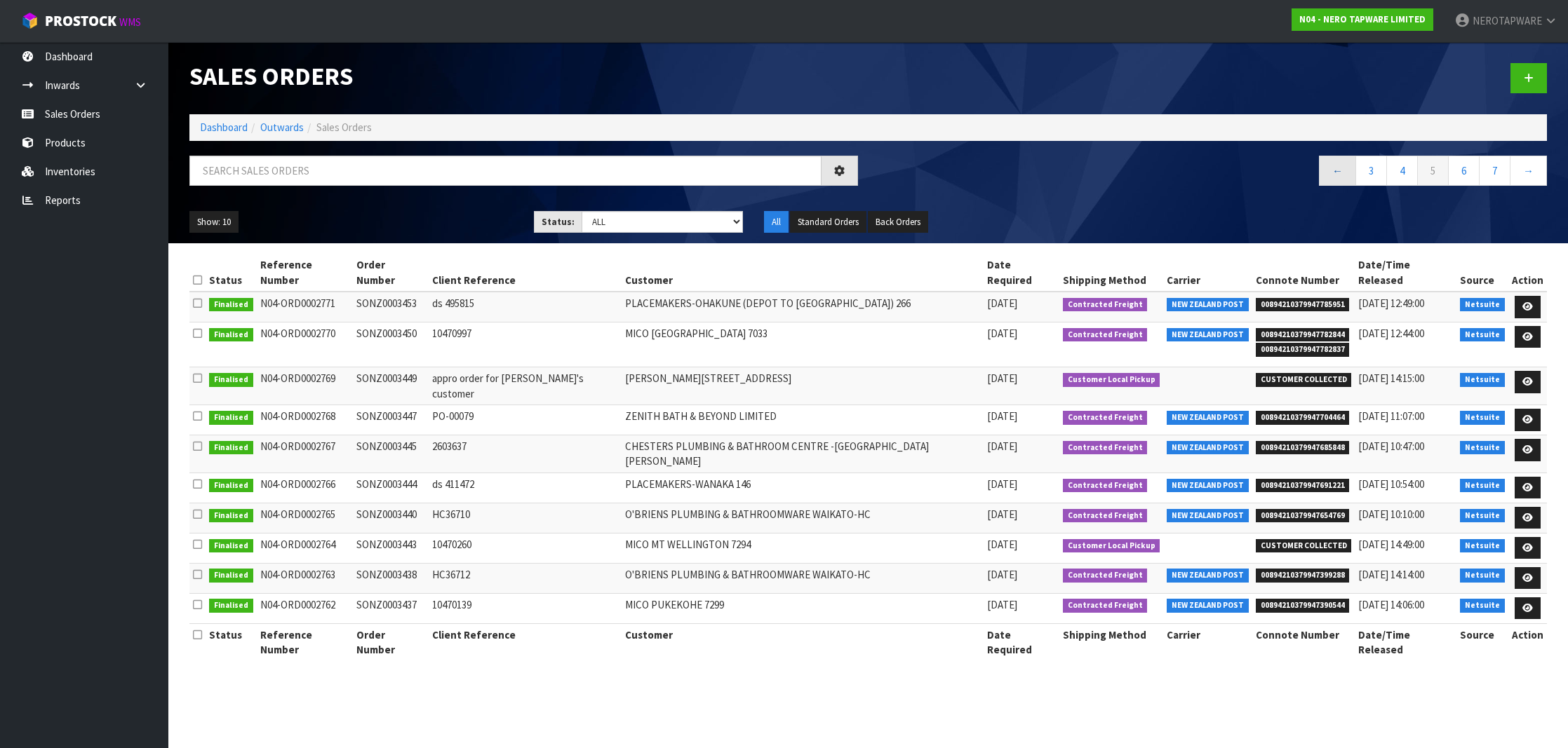
click at [1335, 173] on link "←" at bounding box center [1338, 170] width 37 height 30
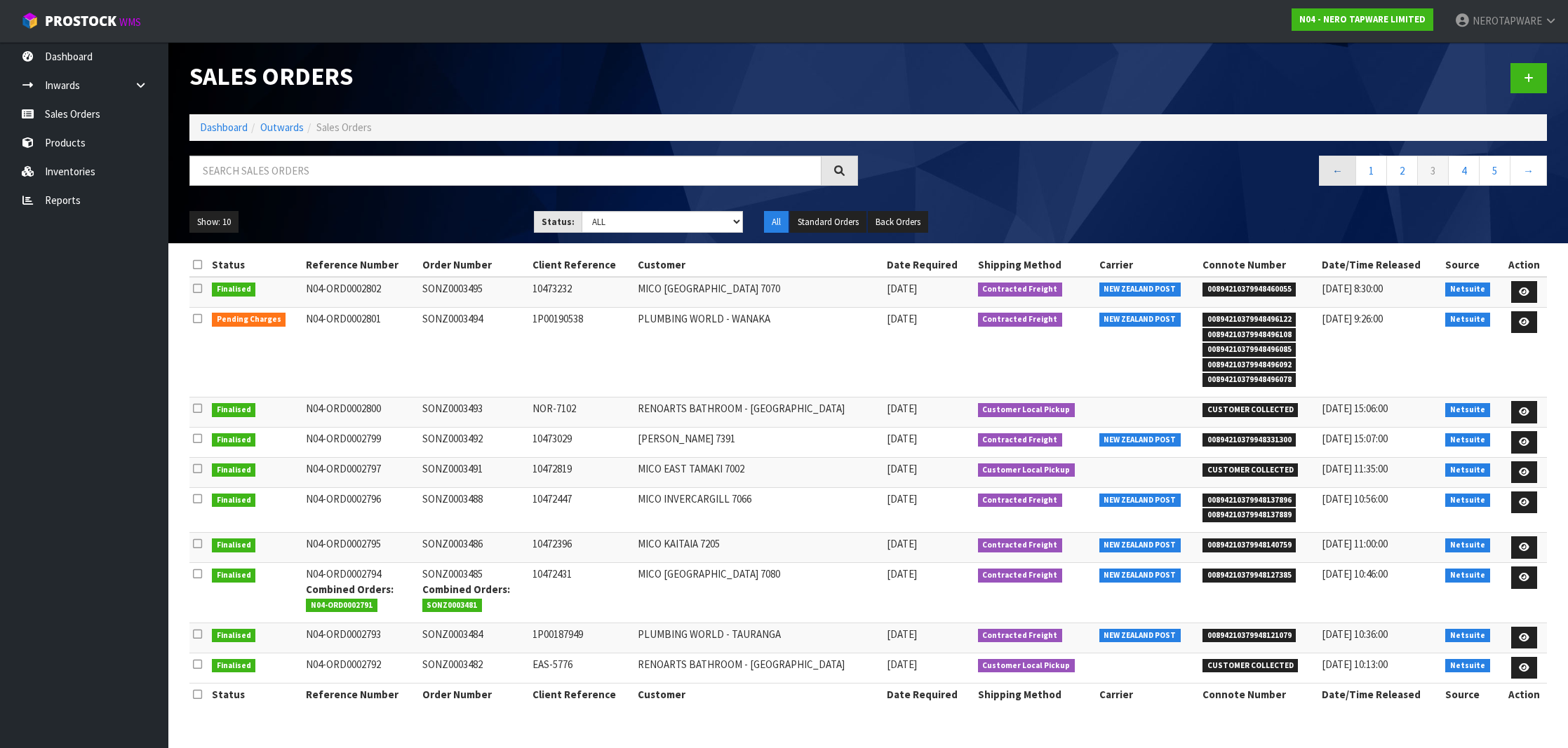
click at [1335, 173] on link "←" at bounding box center [1338, 170] width 37 height 30
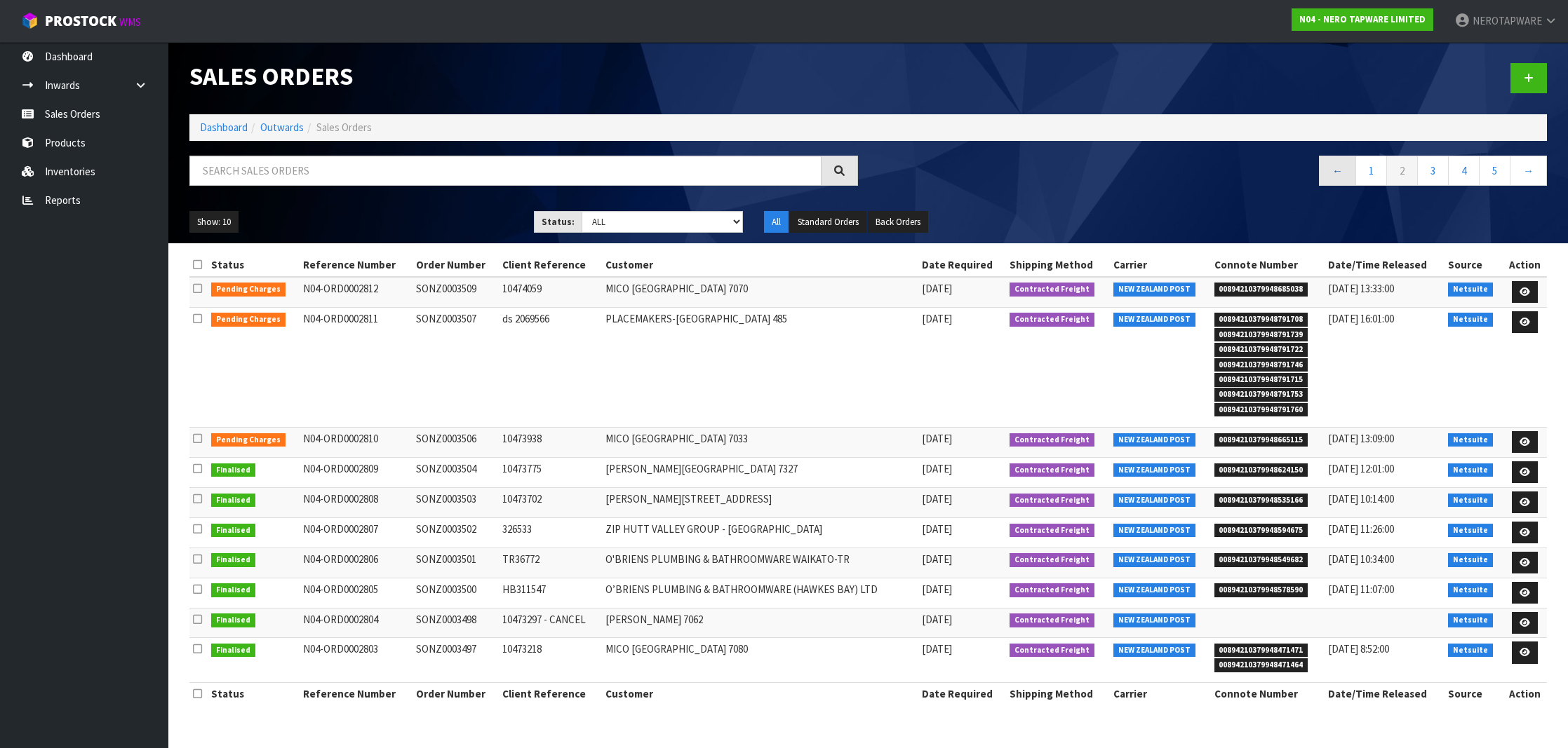
click at [1332, 174] on link "←" at bounding box center [1338, 170] width 37 height 30
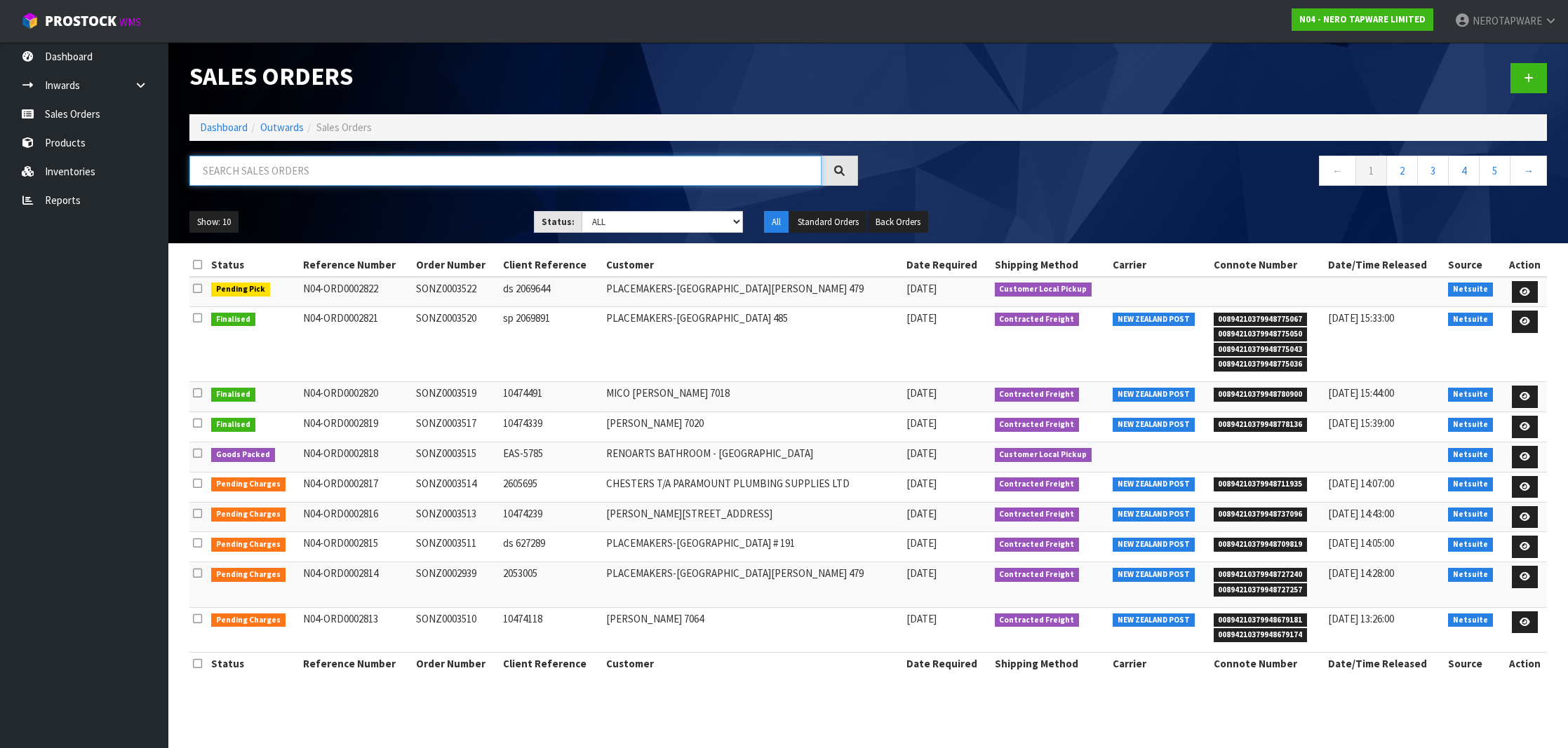
click at [590, 162] on input "text" at bounding box center [506, 170] width 632 height 30
paste input "SONZ0003507"
type input "SONZ0003507"
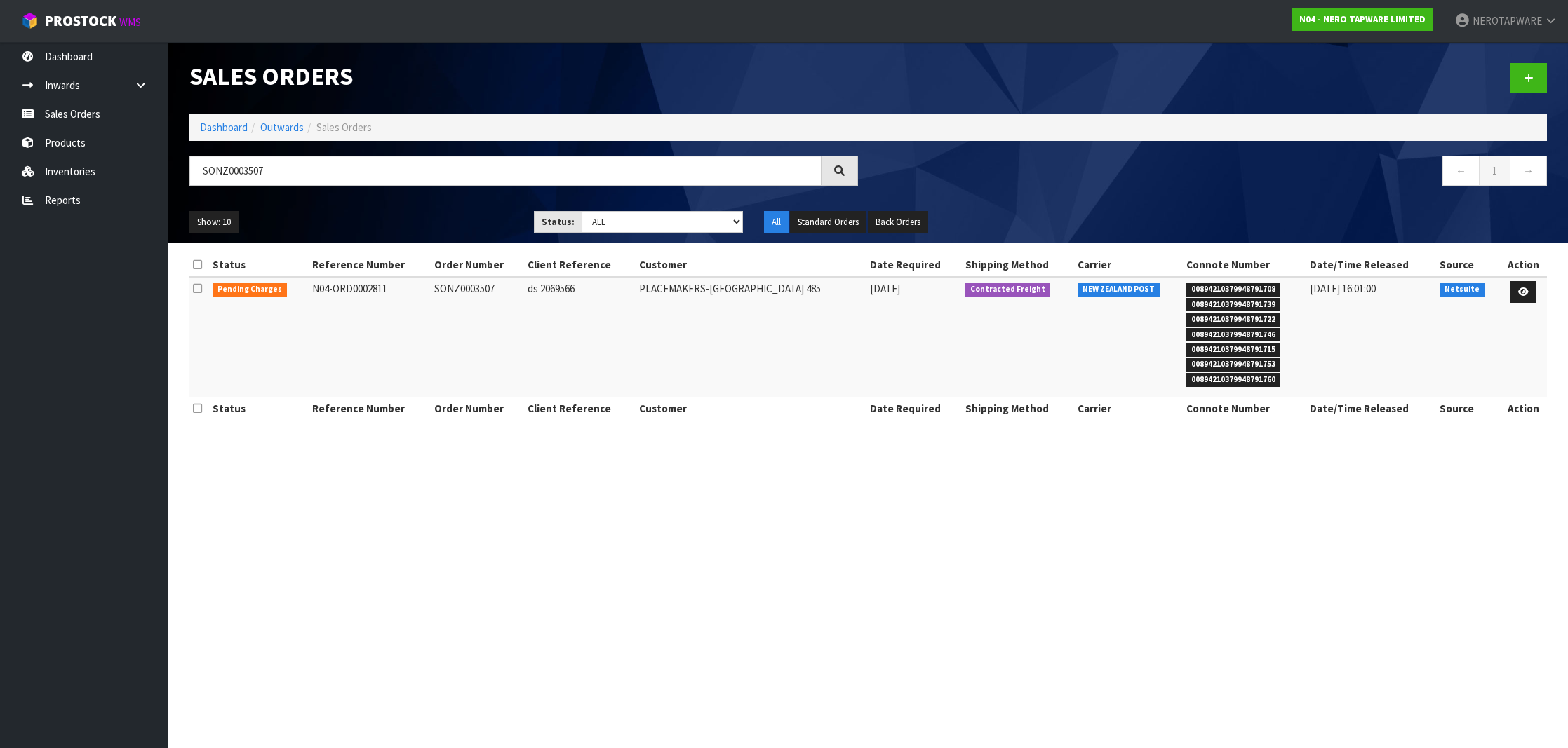
click at [1266, 464] on section "Sales Orders Dashboard Outwards Sales Orders SONZ0003507 ← 1 → Show: 10 5 10 25…" at bounding box center [784, 374] width 1568 height 748
click at [80, 120] on link "Sales Orders" at bounding box center [84, 113] width 169 height 28
click at [89, 152] on link "Products" at bounding box center [84, 142] width 169 height 28
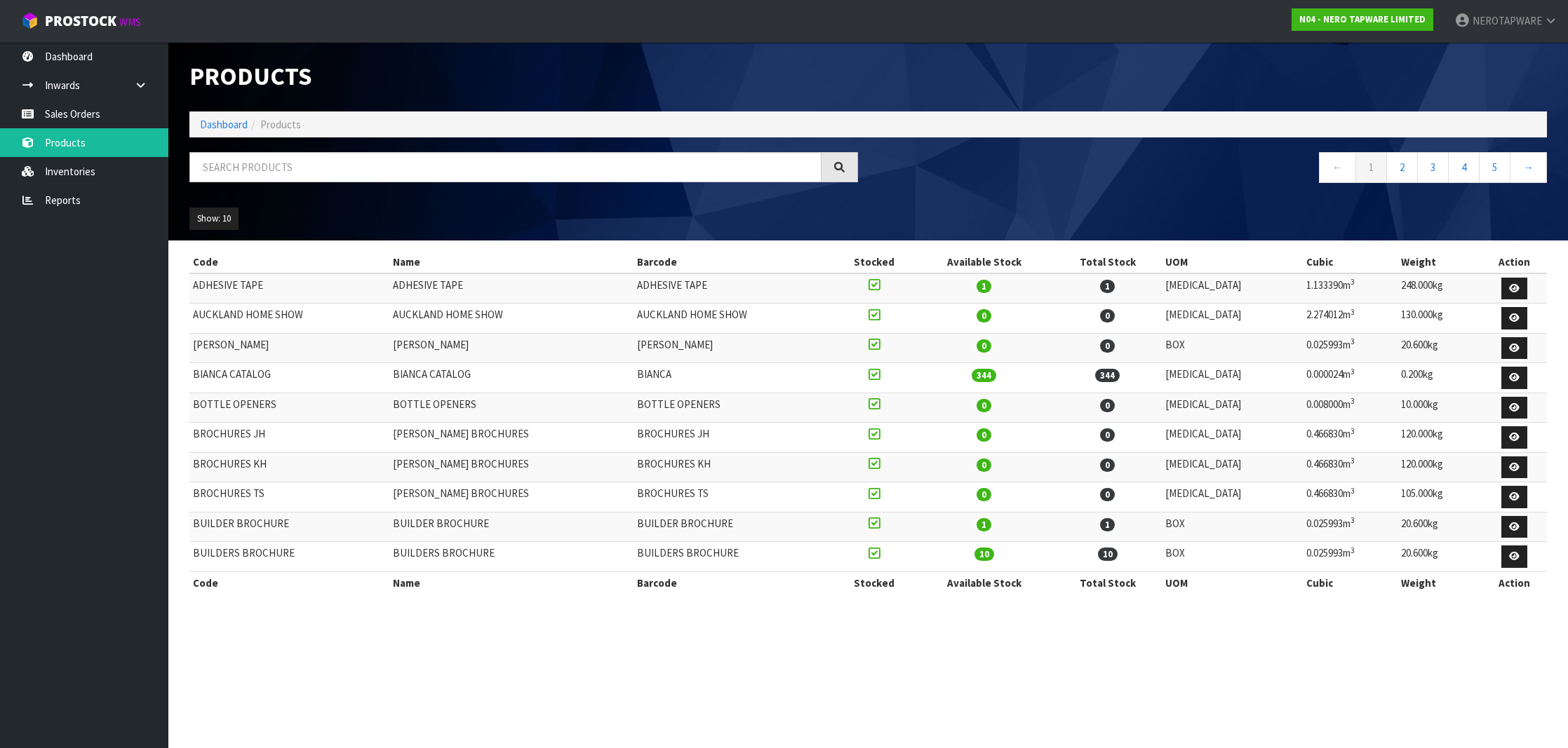
click at [75, 117] on body "Toggle navigation ProStock WMS N04 - NERO TAPWARE LIMITED NEROTAPWARE Logout Da…" at bounding box center [784, 374] width 1568 height 748
click at [85, 117] on link "Sales Orders" at bounding box center [84, 113] width 169 height 28
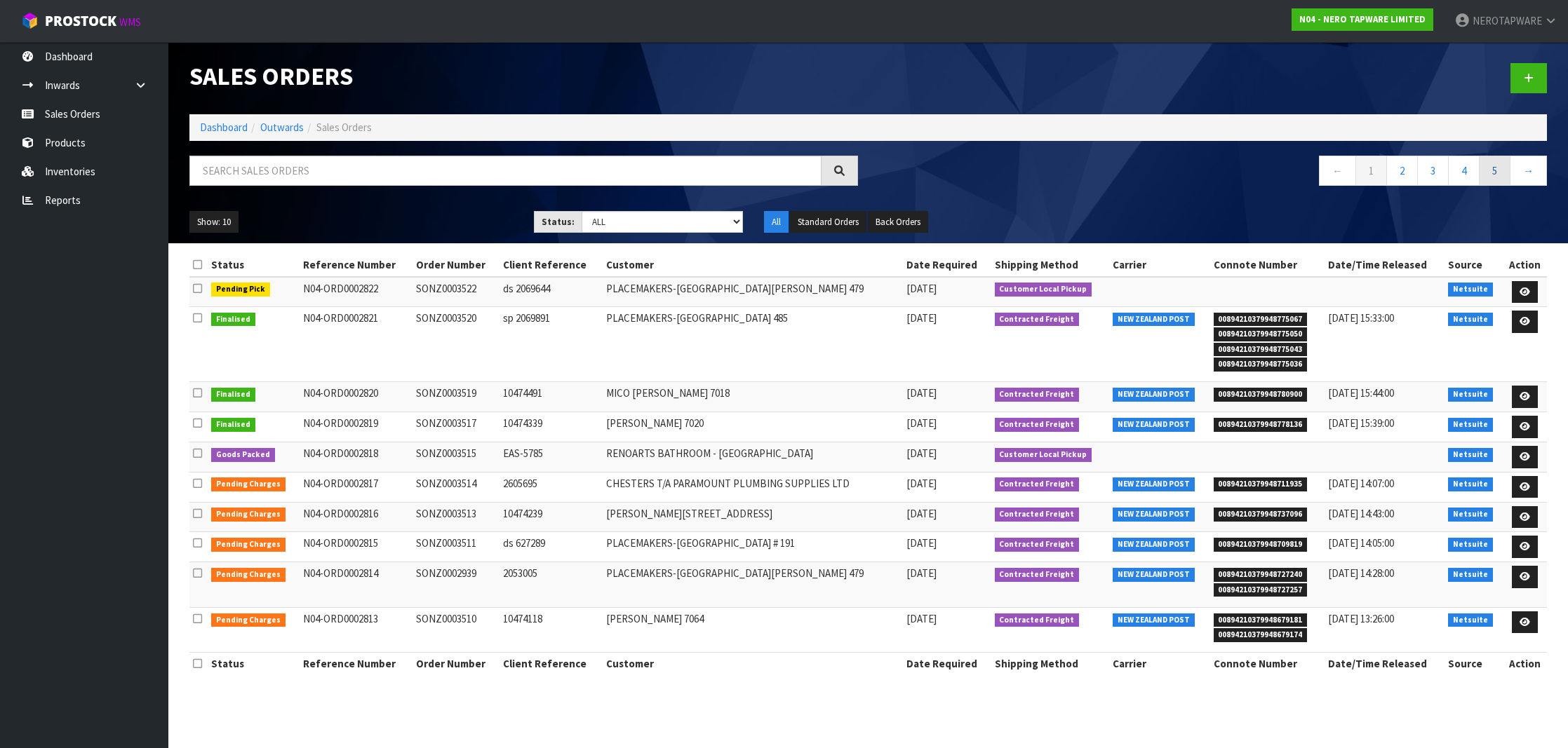
click at [1483, 177] on link "5" at bounding box center [1494, 170] width 32 height 30
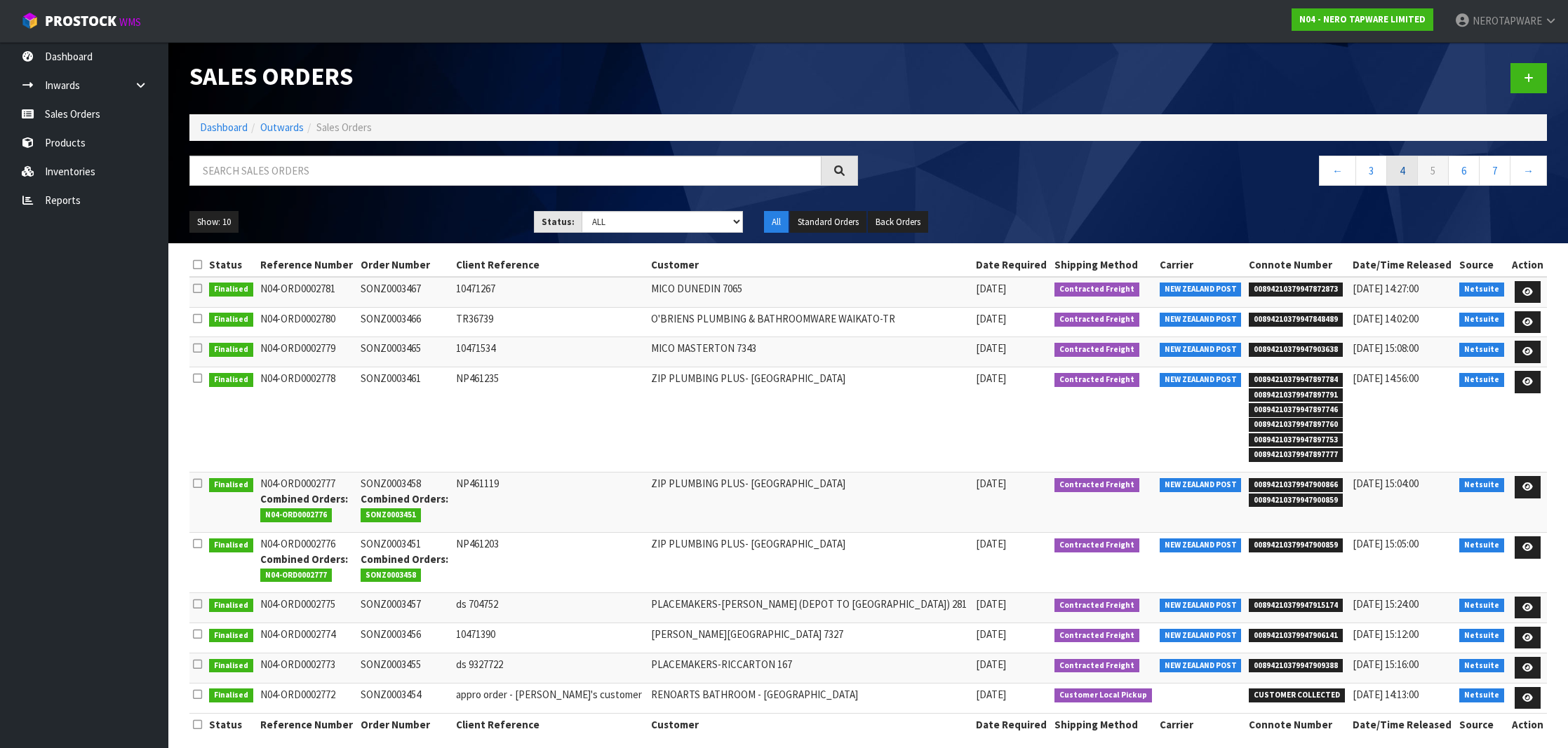
click at [1403, 174] on link "4" at bounding box center [1402, 170] width 32 height 30
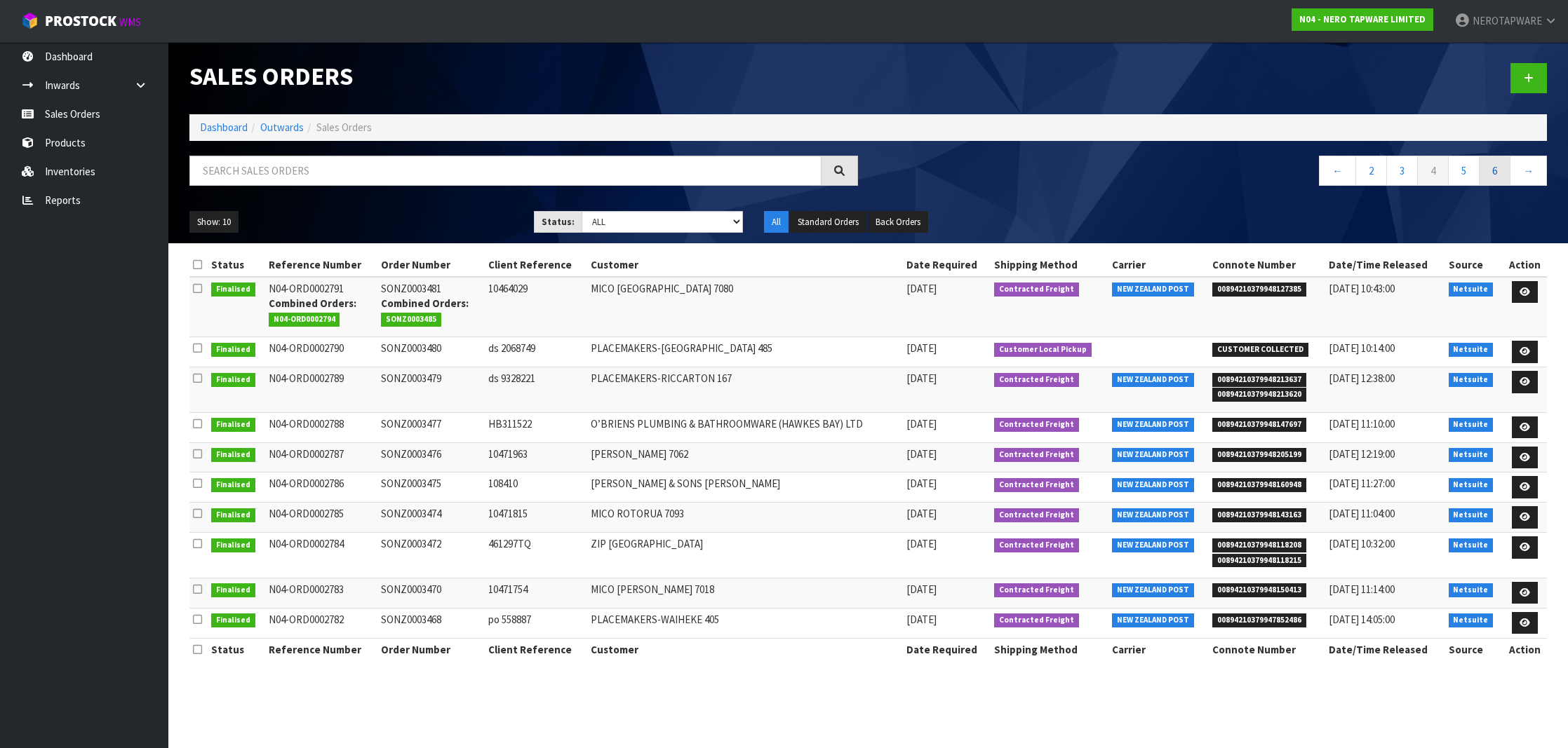
click at [1497, 174] on link "6" at bounding box center [1494, 170] width 32 height 30
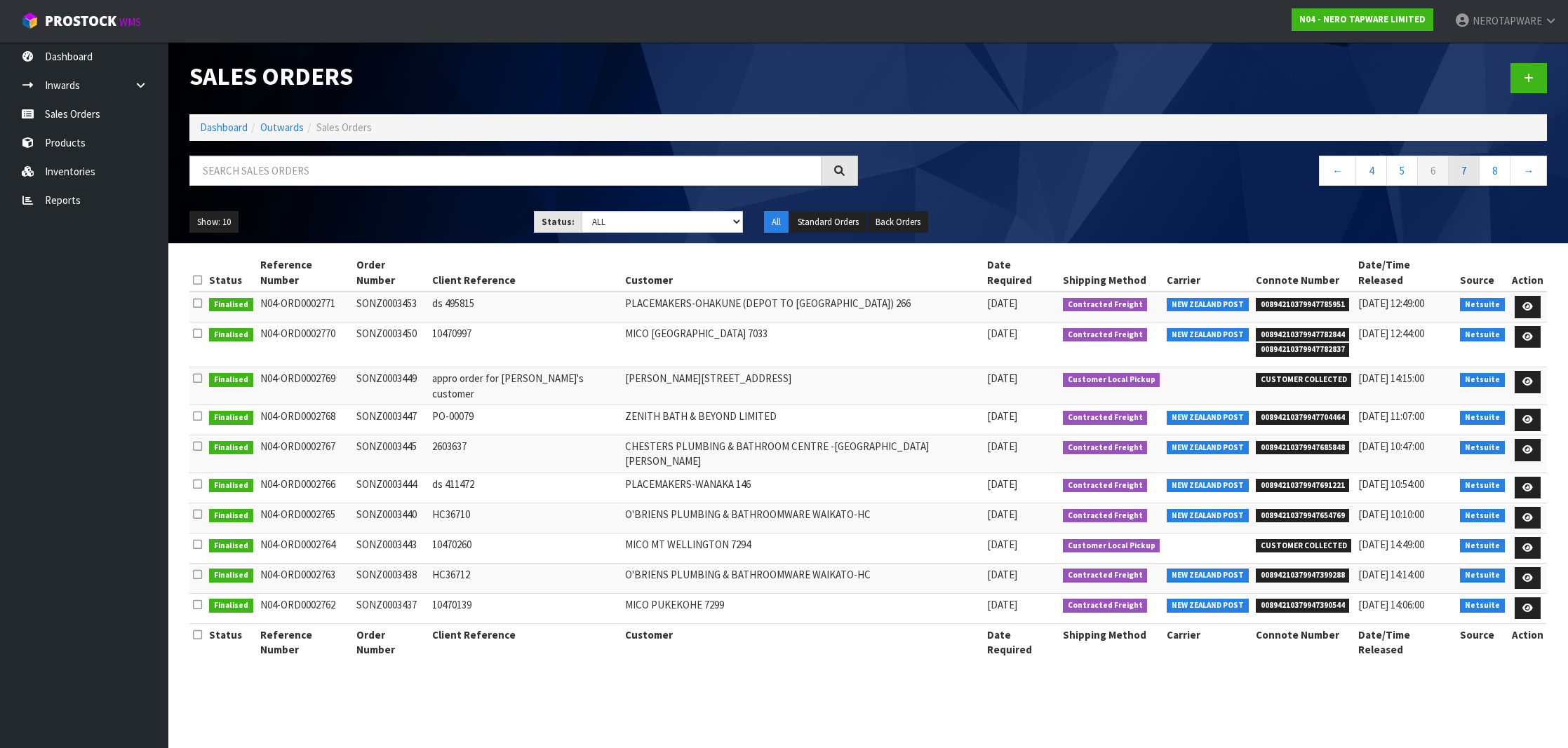
click at [1472, 174] on link "7" at bounding box center [1463, 170] width 32 height 30
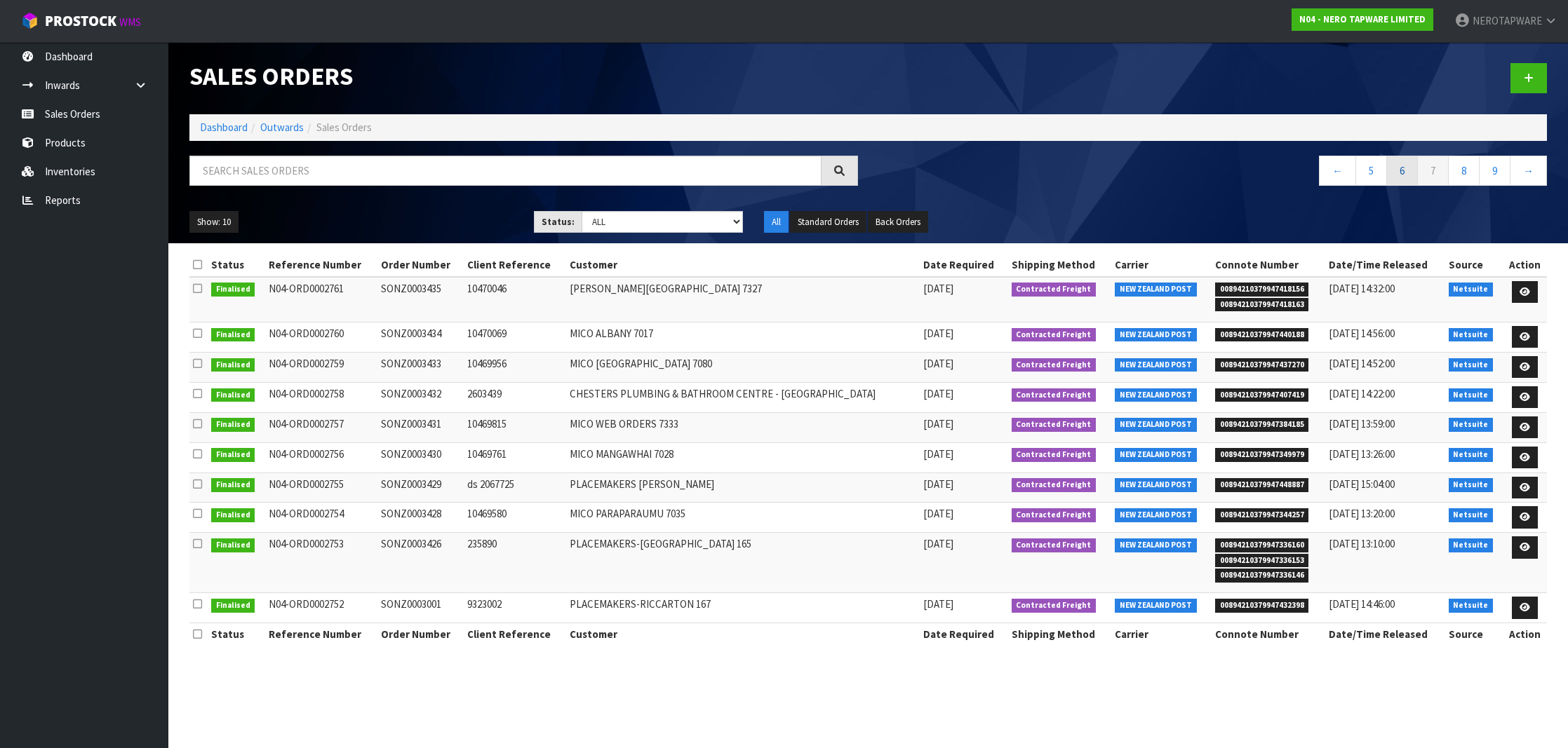
click at [1393, 177] on link "6" at bounding box center [1402, 170] width 32 height 30
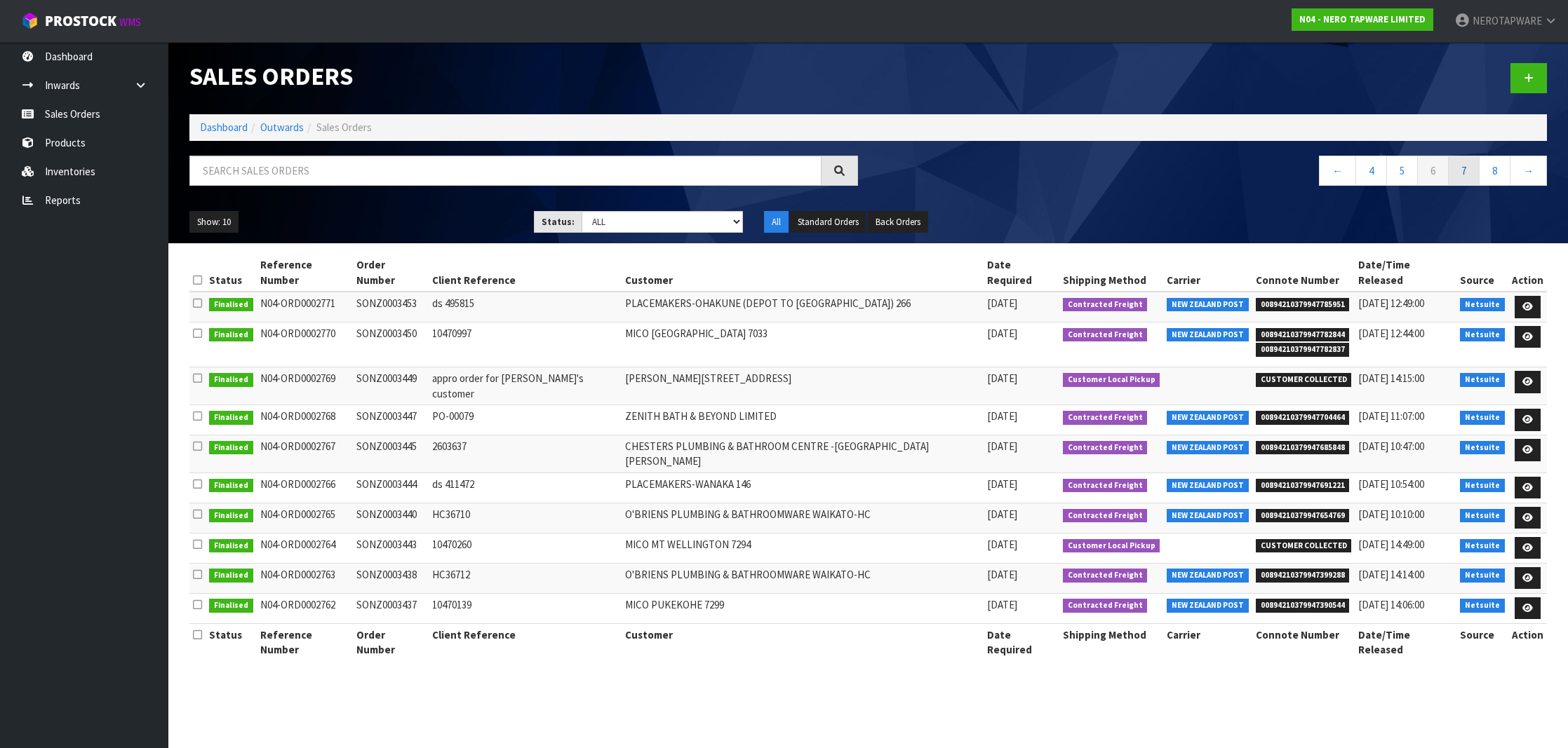
click at [1454, 175] on link "7" at bounding box center [1463, 170] width 32 height 30
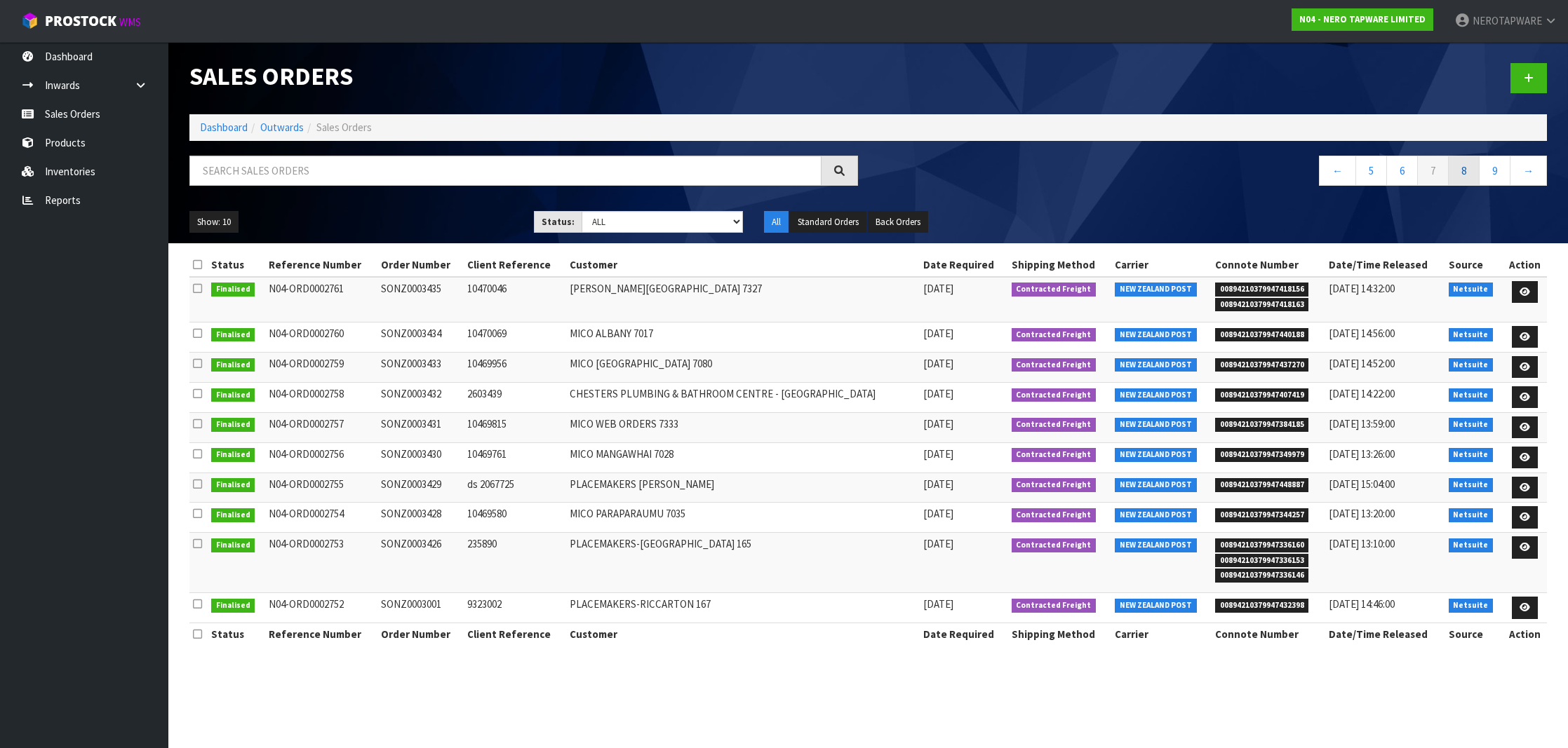
click at [1464, 180] on link "8" at bounding box center [1463, 170] width 32 height 30
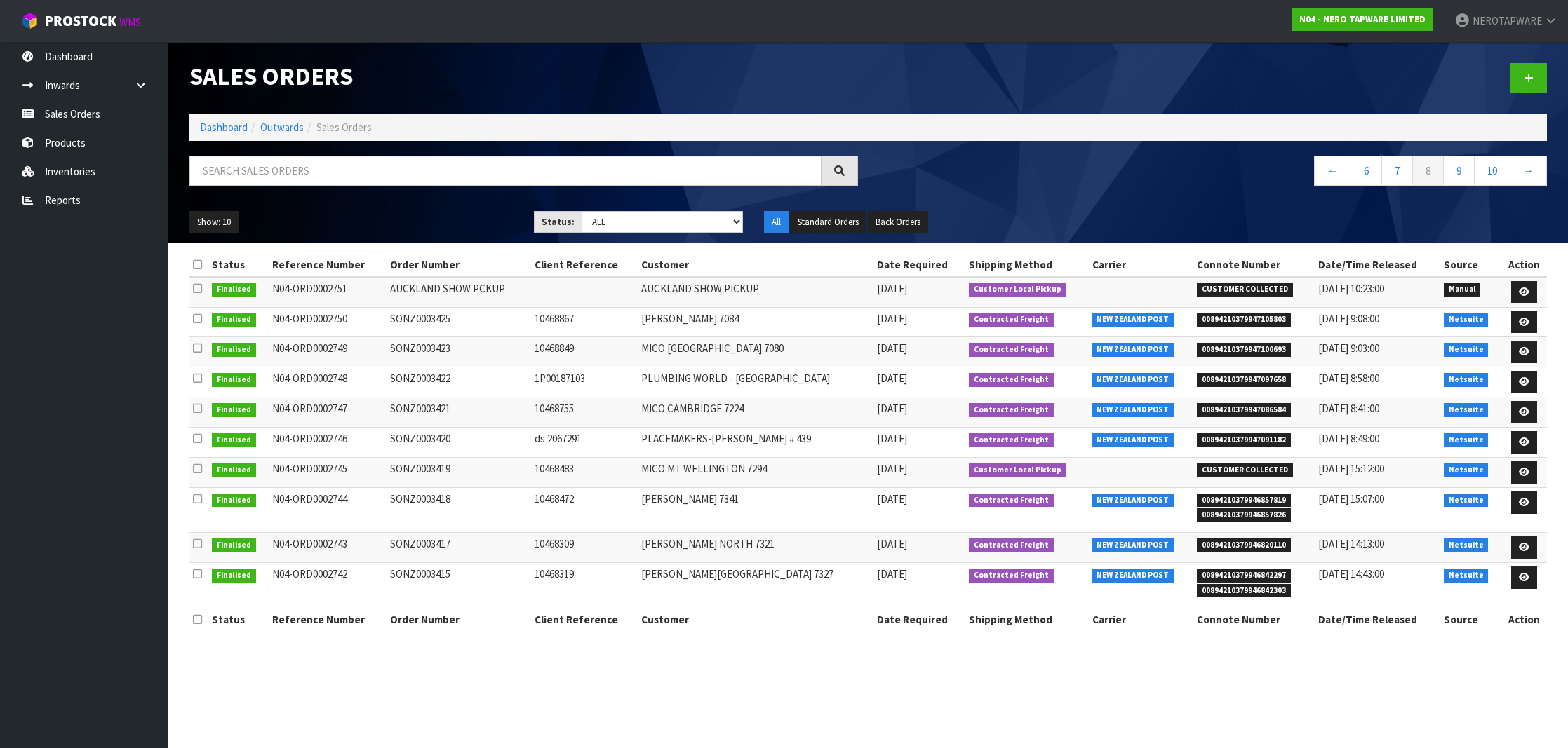
click at [446, 310] on td "SONZ0003425" at bounding box center [459, 322] width 144 height 30
click at [1241, 347] on span "00894210379947100693" at bounding box center [1244, 349] width 94 height 14
click at [438, 348] on td "SONZ0003423" at bounding box center [459, 352] width 144 height 30
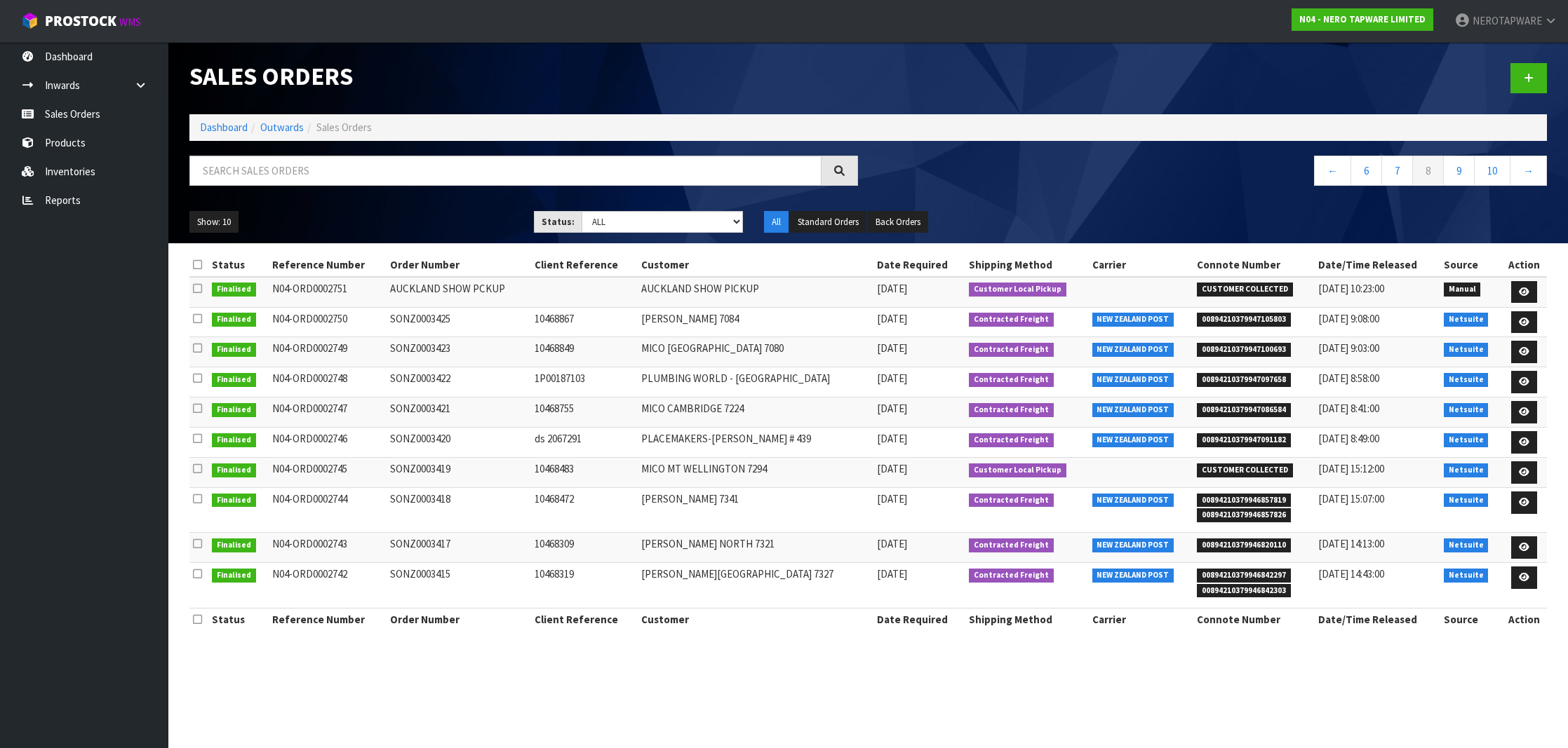
click at [438, 348] on td "SONZ0003423" at bounding box center [459, 352] width 144 height 30
click at [1228, 376] on span "00894210379947097658" at bounding box center [1244, 379] width 94 height 14
click at [442, 377] on td "SONZ0003422" at bounding box center [459, 382] width 144 height 30
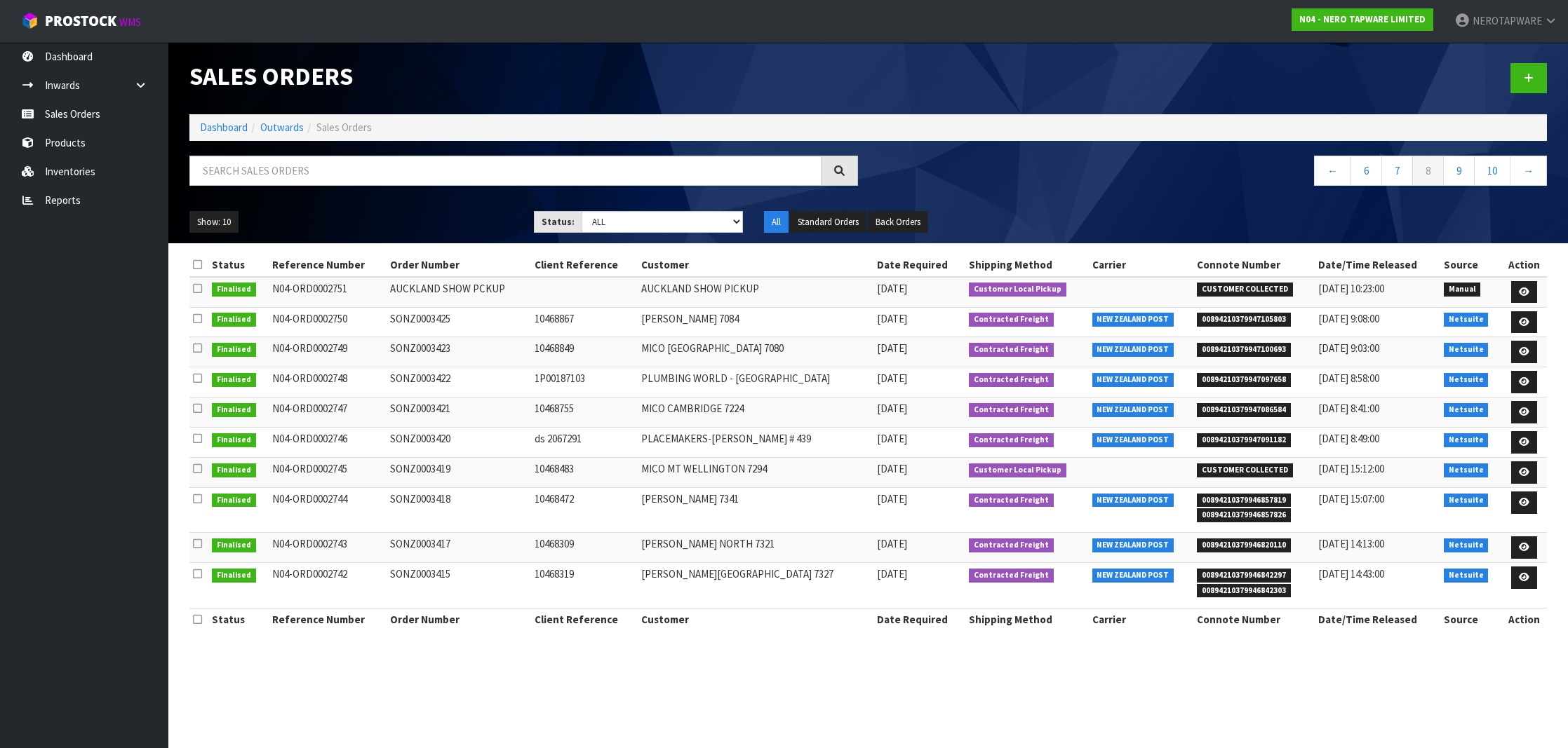
click at [1247, 406] on span "00894210379947086584" at bounding box center [1244, 409] width 94 height 14
click at [439, 402] on td "SONZ0003421" at bounding box center [459, 412] width 144 height 30
click at [1221, 434] on span "00894210379947091182" at bounding box center [1244, 440] width 94 height 14
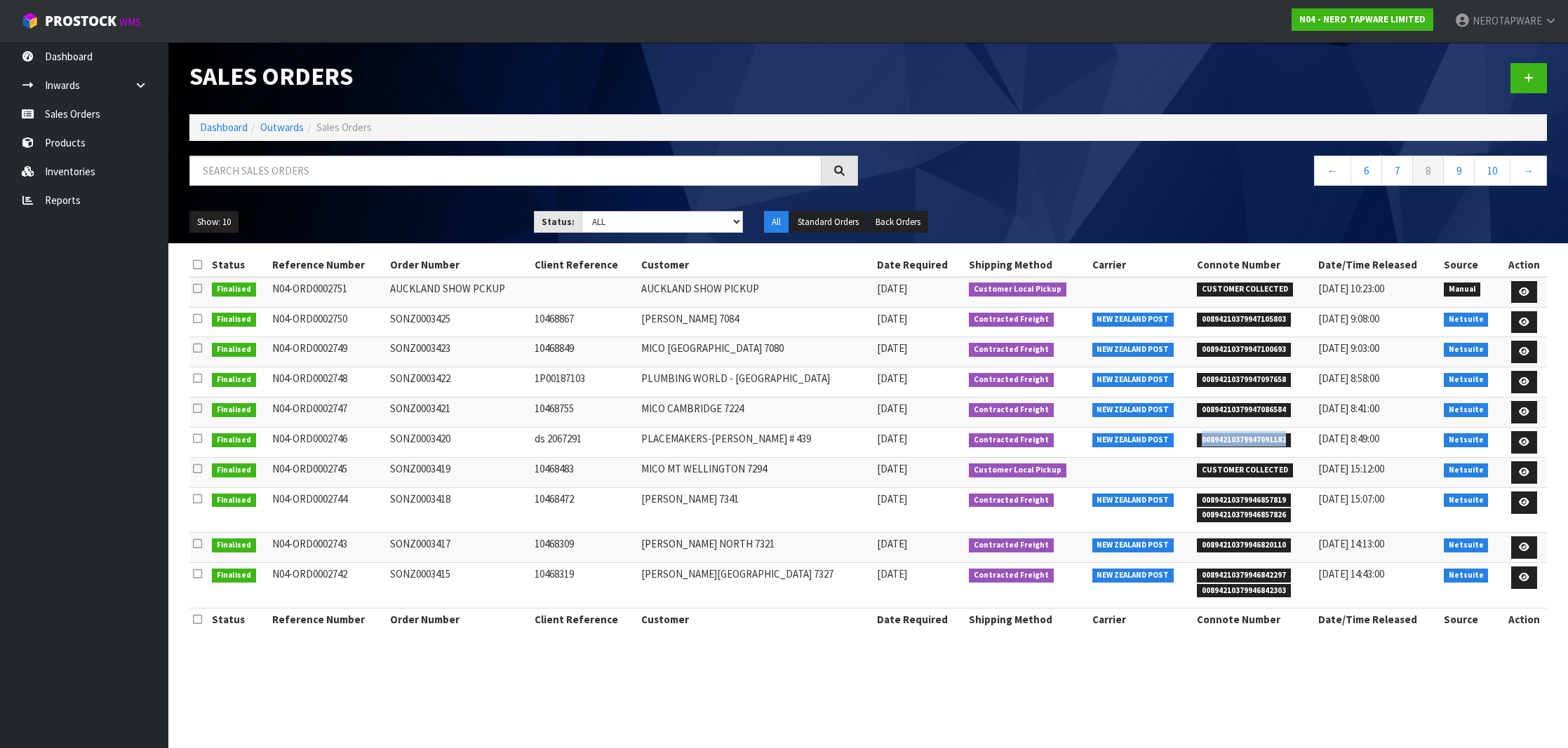
click at [1221, 434] on span "00894210379947091182" at bounding box center [1244, 440] width 94 height 14
click at [426, 435] on td "SONZ0003420" at bounding box center [459, 442] width 144 height 30
click at [1240, 494] on span "00894210379946857819" at bounding box center [1244, 500] width 94 height 14
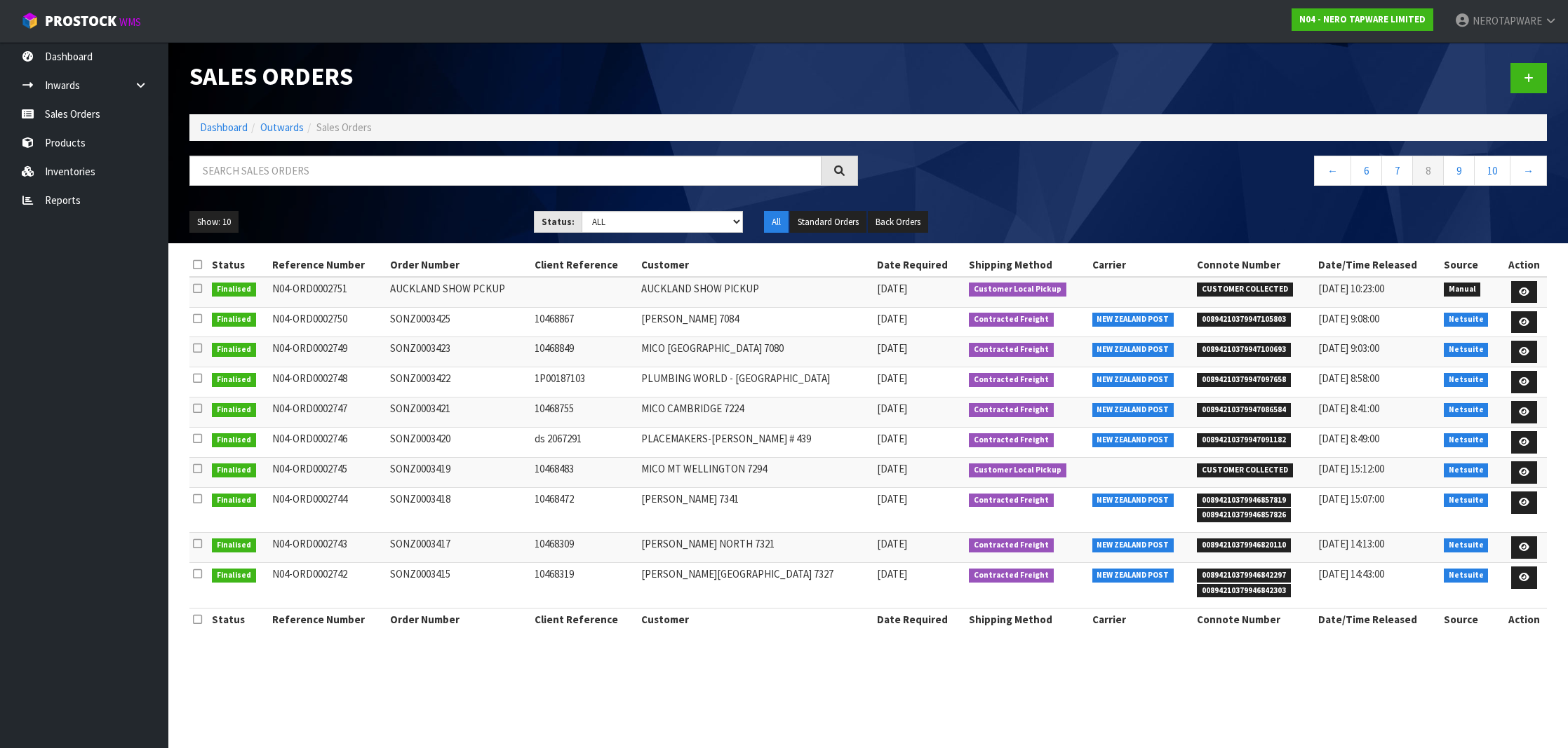
click at [445, 497] on td "SONZ0003418" at bounding box center [459, 510] width 144 height 45
click at [1220, 539] on span "00894210379946820110" at bounding box center [1244, 545] width 94 height 14
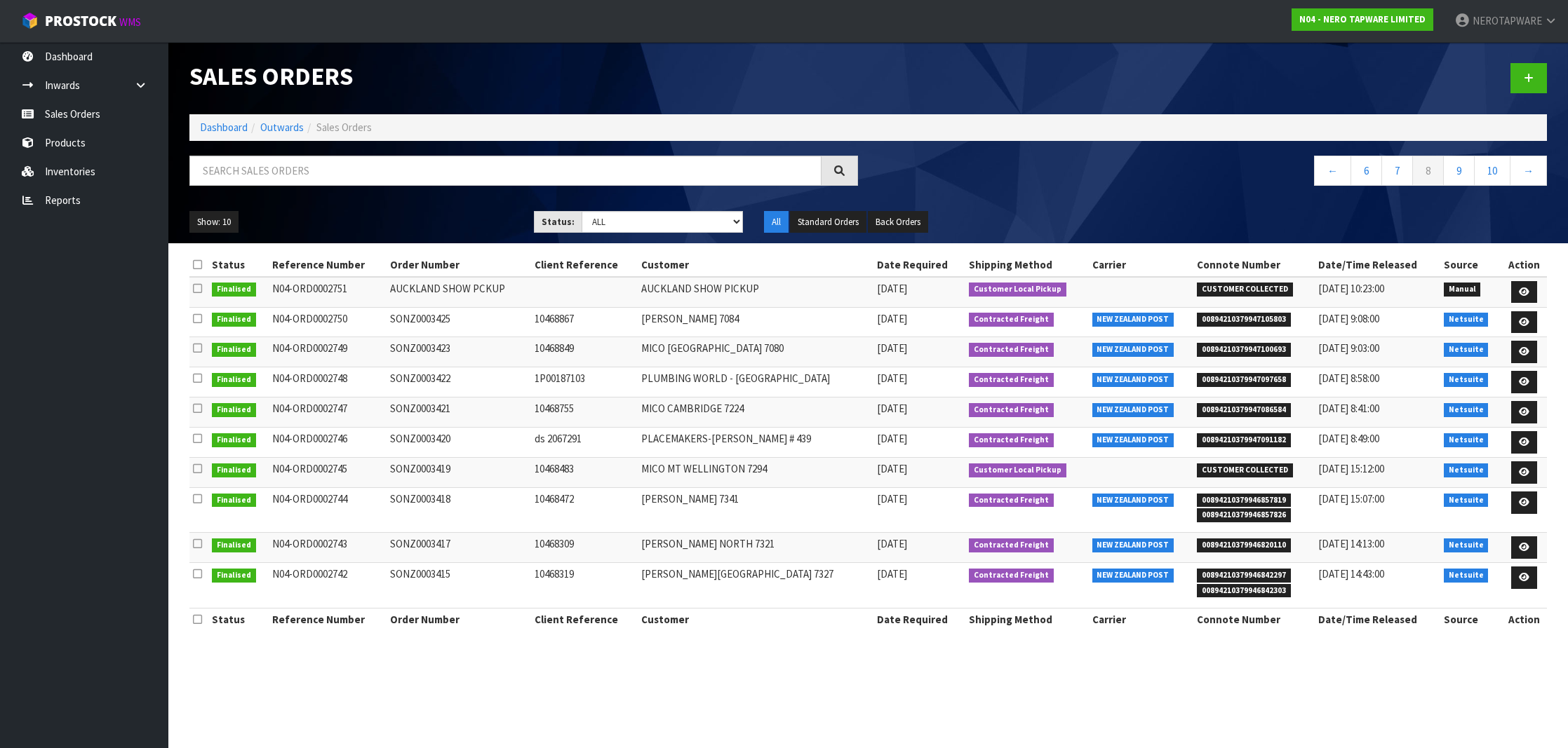
click at [437, 540] on td "SONZ0003417" at bounding box center [459, 548] width 144 height 30
click at [1243, 572] on span "00894210379946842297" at bounding box center [1244, 575] width 94 height 14
click at [426, 571] on td "SONZ0003415" at bounding box center [459, 585] width 144 height 45
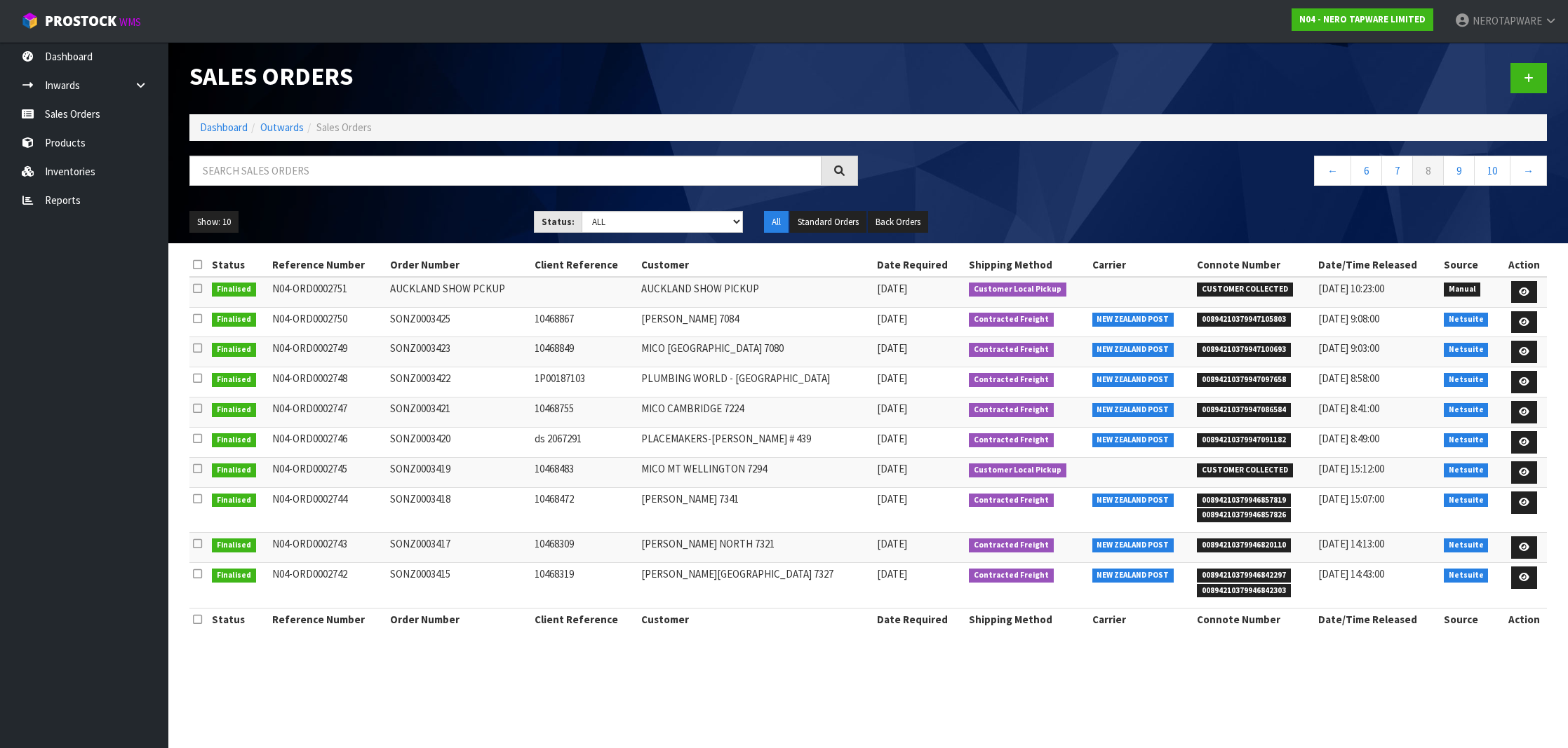
click at [426, 571] on td "SONZ0003415" at bounding box center [459, 585] width 144 height 45
click at [1240, 570] on span "00894210379946842297" at bounding box center [1244, 575] width 94 height 14
click at [1456, 174] on link "9" at bounding box center [1459, 170] width 32 height 30
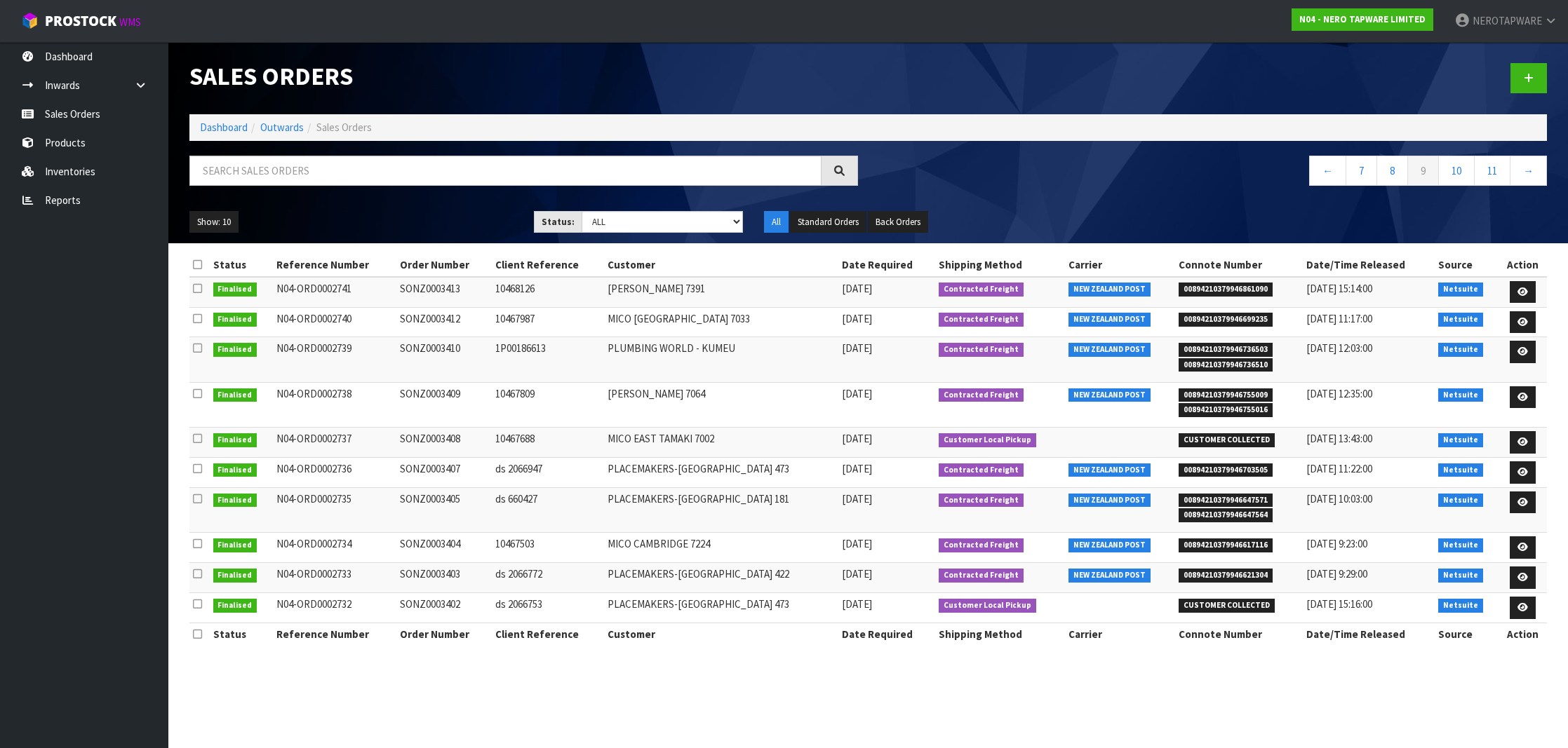
click at [1211, 290] on span "00894210379946861090" at bounding box center [1225, 289] width 94 height 14
click at [450, 288] on td "SONZ0003413" at bounding box center [444, 292] width 96 height 30
click at [1223, 314] on span "00894210379946699235" at bounding box center [1225, 319] width 94 height 14
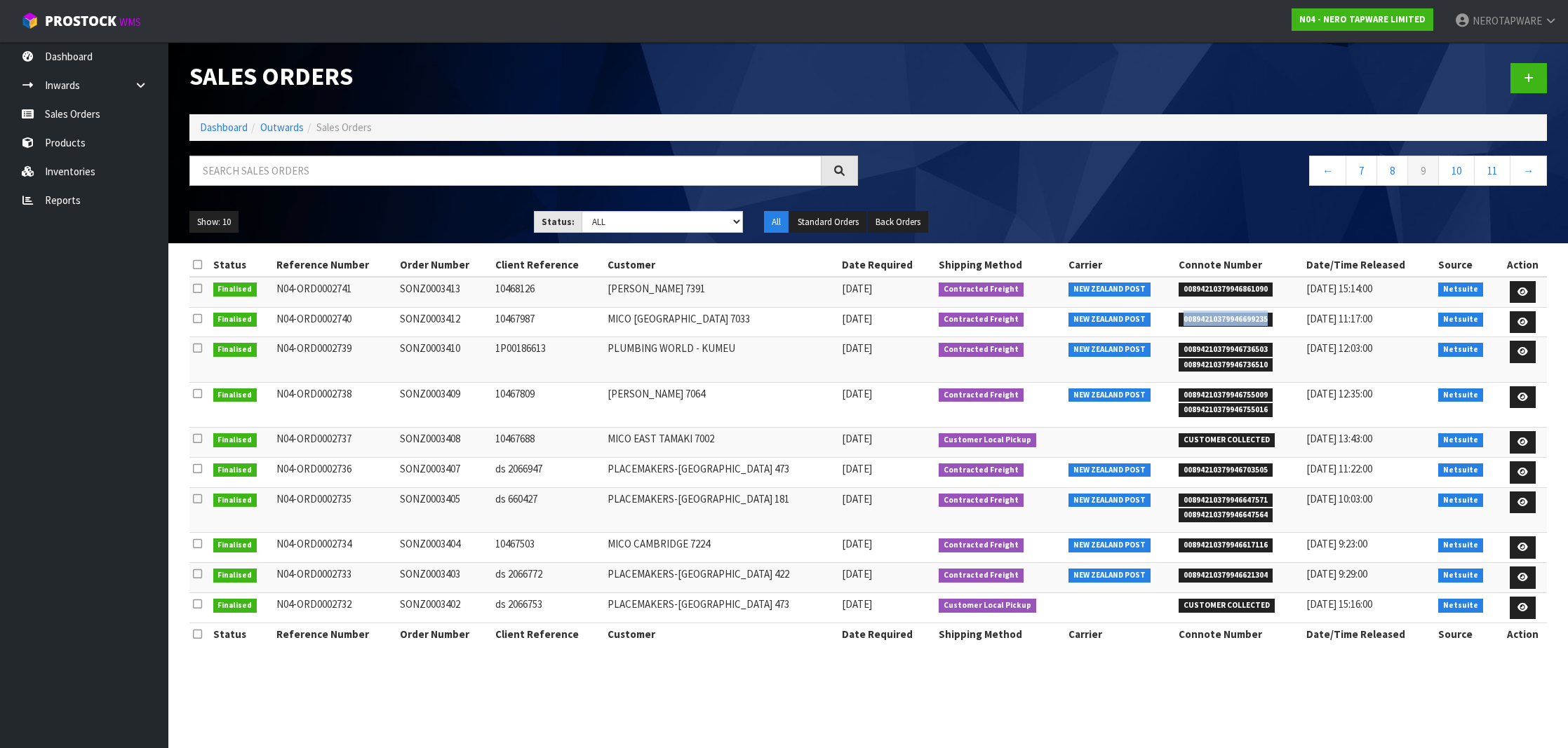
click at [1223, 314] on span "00894210379946699235" at bounding box center [1225, 319] width 94 height 14
click at [435, 319] on td "SONZ0003412" at bounding box center [444, 322] width 96 height 30
click at [442, 342] on td "SONZ0003410" at bounding box center [444, 359] width 96 height 45
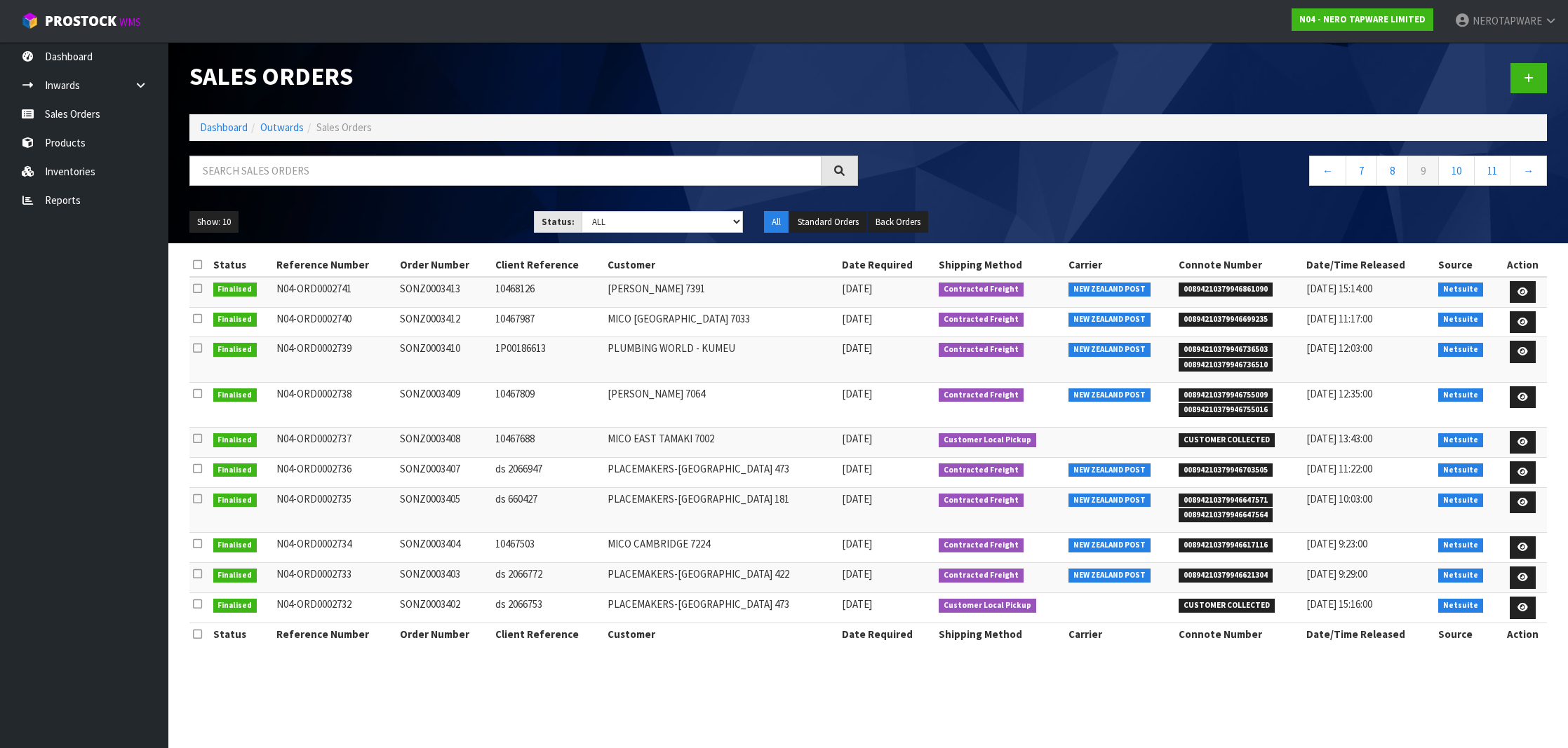
scroll to position [0, 0]
click at [1453, 177] on link "10" at bounding box center [1456, 170] width 36 height 30
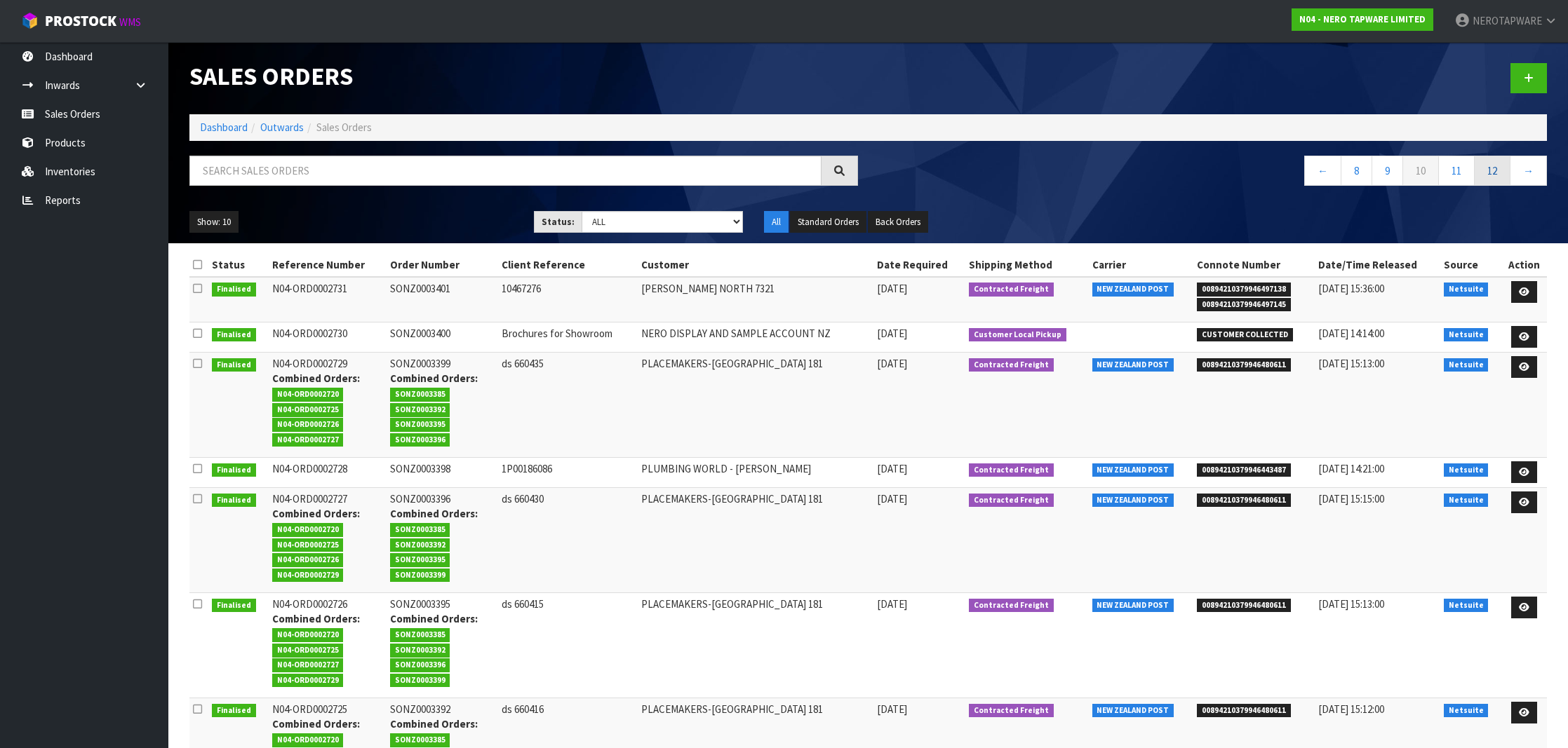
click at [1484, 177] on link "12" at bounding box center [1492, 170] width 36 height 30
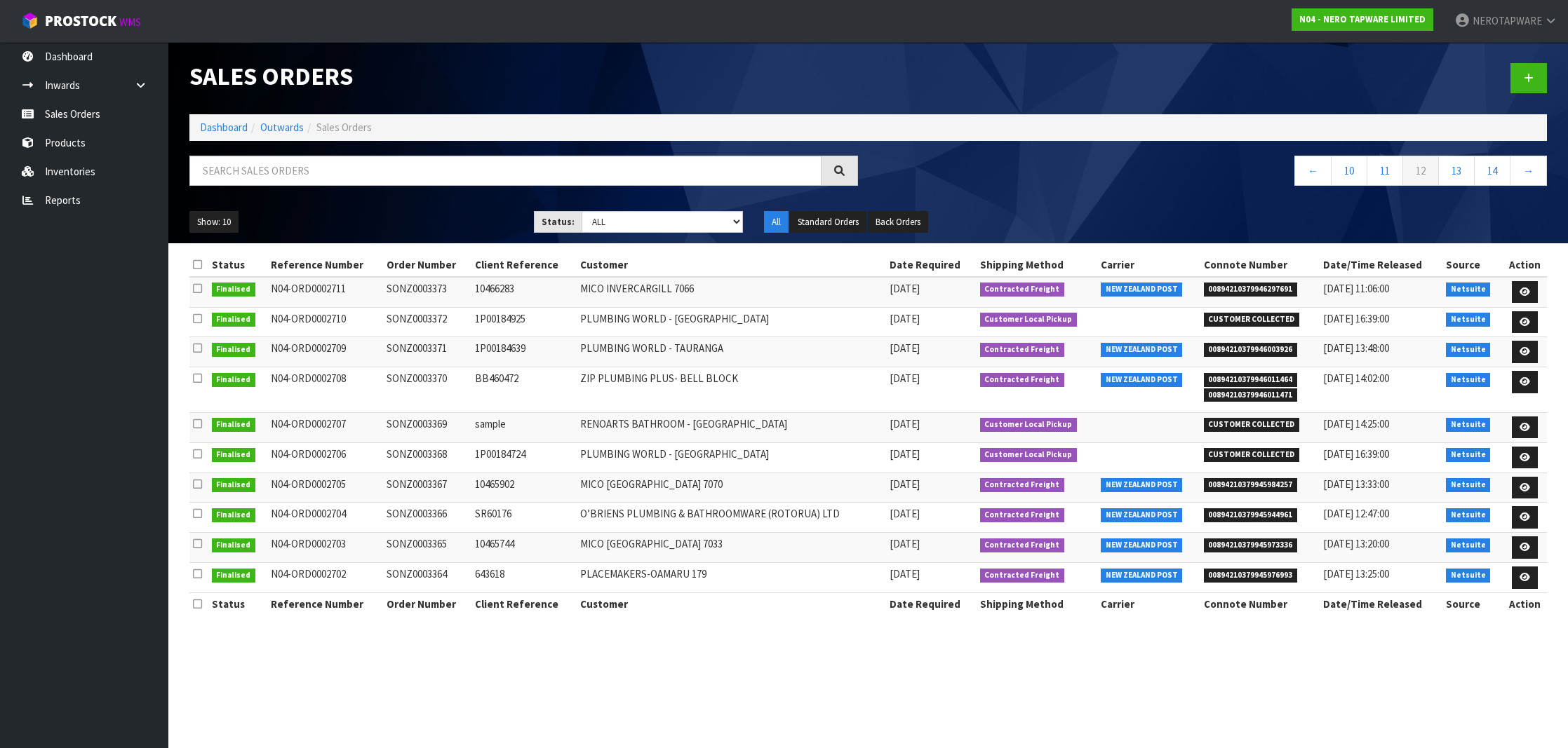
click at [1230, 349] on span "00894210379946003926" at bounding box center [1251, 349] width 94 height 14
click at [96, 177] on link "Inventories" at bounding box center [84, 171] width 169 height 28
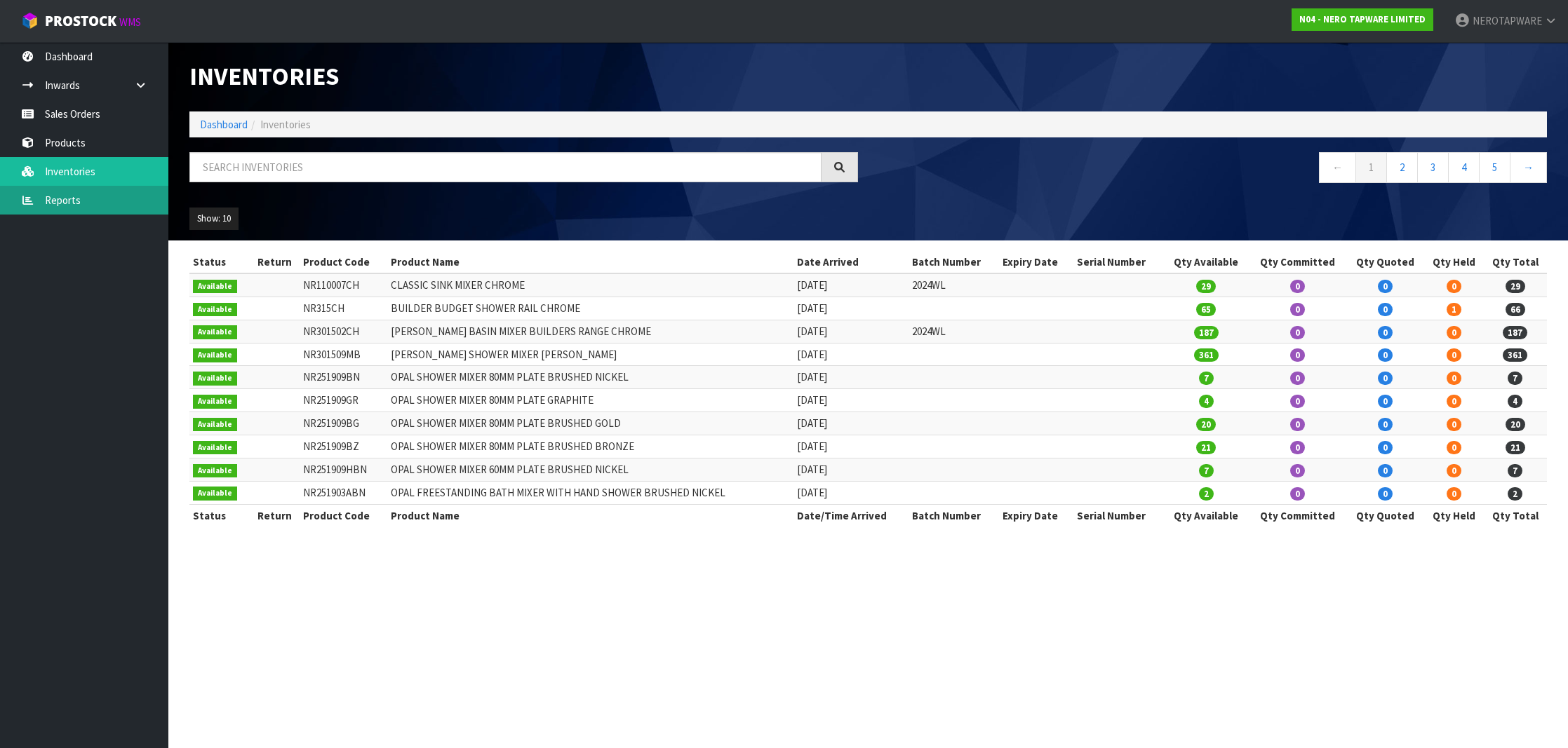
click at [71, 209] on link "Reports" at bounding box center [84, 199] width 169 height 28
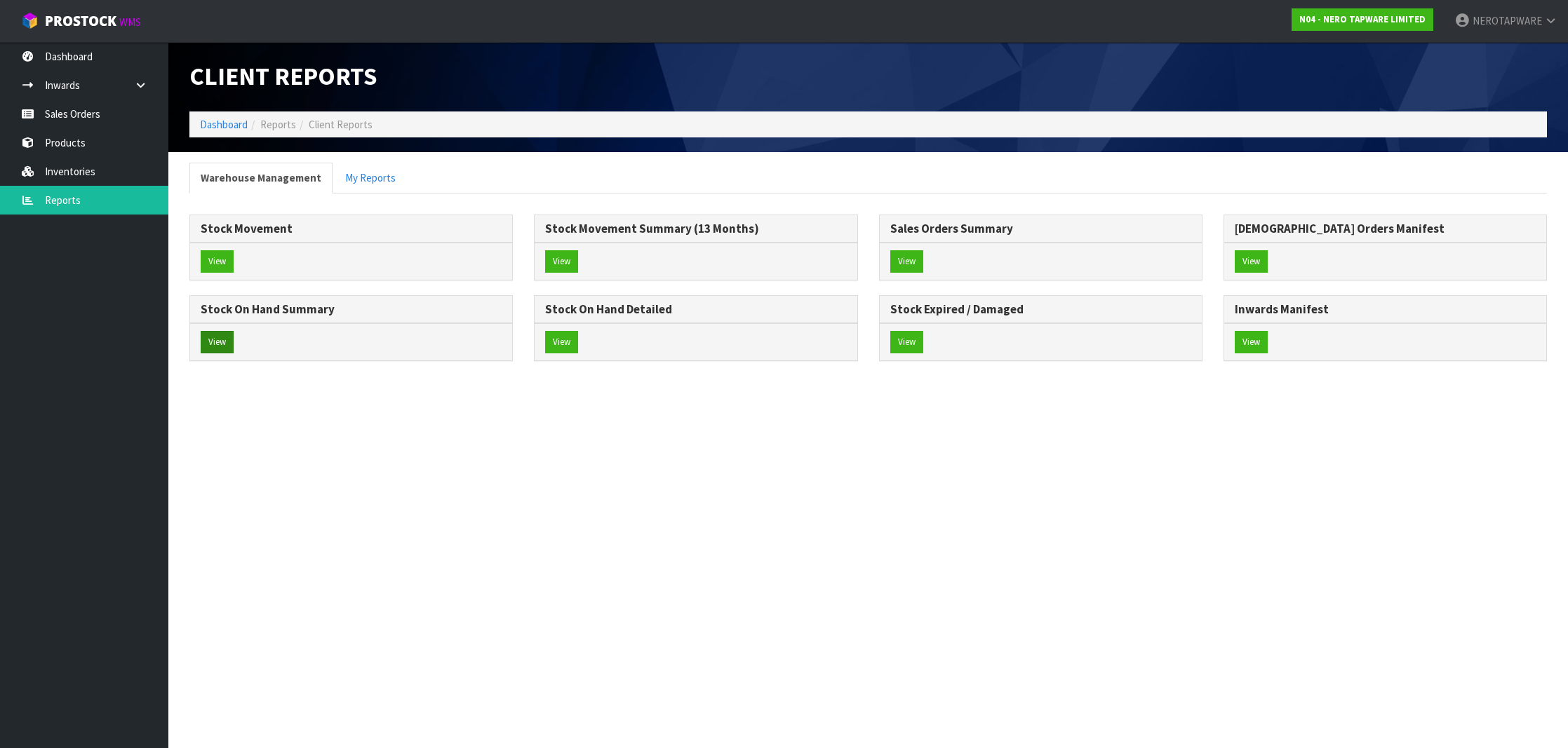
click at [224, 342] on button "View" at bounding box center [216, 342] width 33 height 23
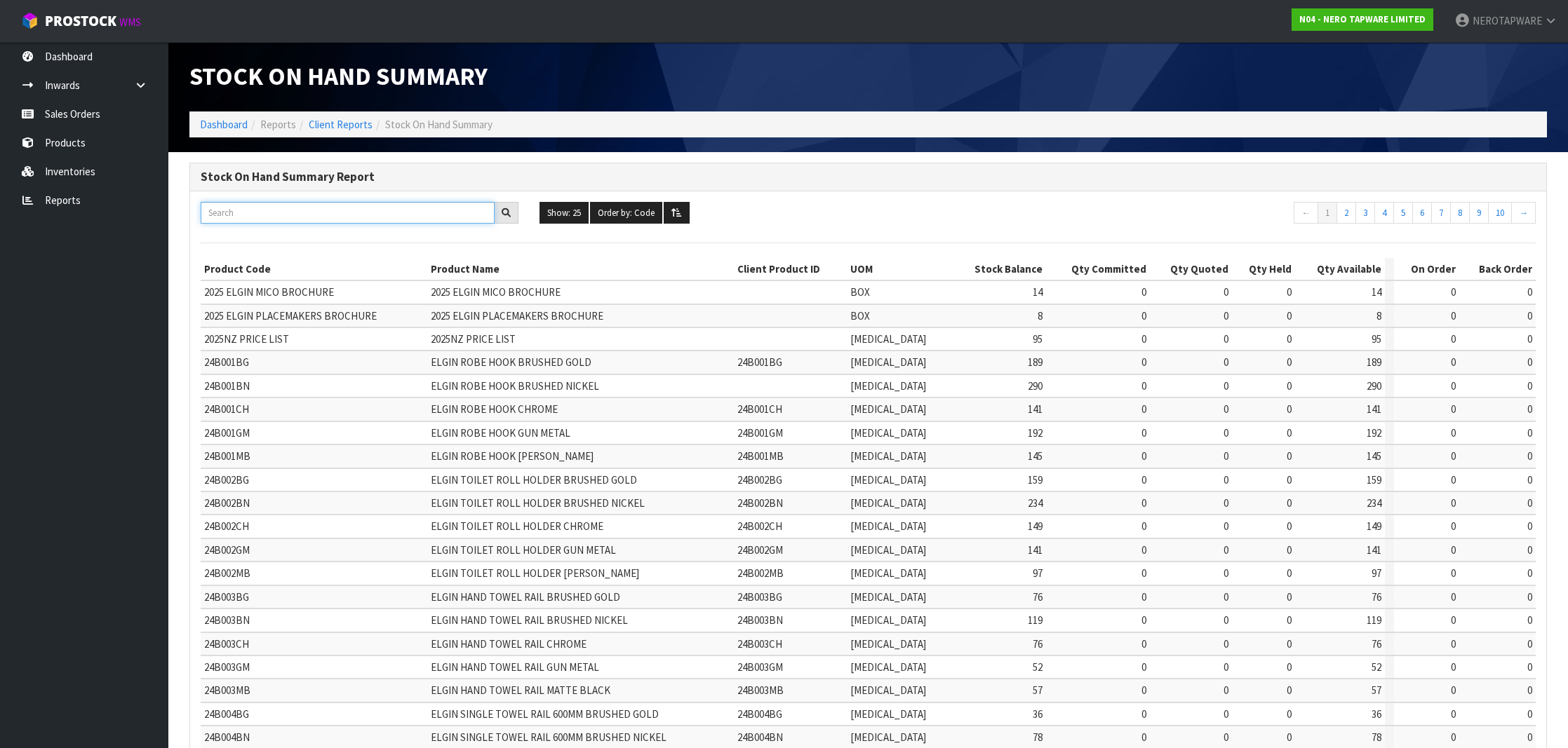
click at [321, 216] on input "text" at bounding box center [347, 212] width 294 height 22
paste input "NR301306BN"
type input "NR301306BN"
